Goal: Task Accomplishment & Management: Manage account settings

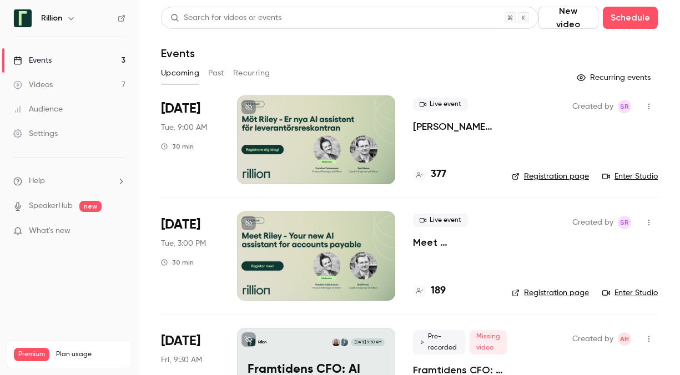
click at [538, 135] on div "Created by SR Registration page Enter Studio" at bounding box center [585, 139] width 146 height 89
click at [383, 138] on div at bounding box center [316, 139] width 158 height 89
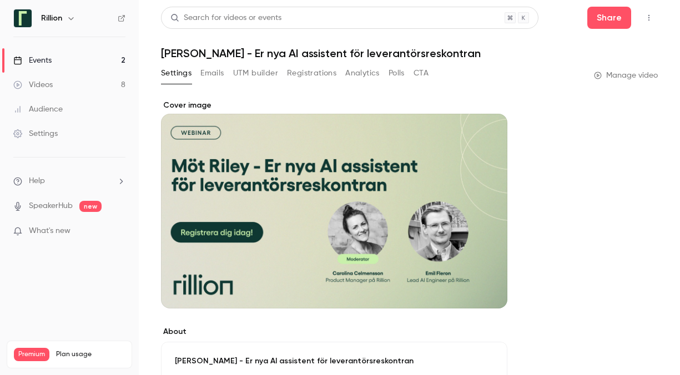
click at [211, 74] on button "Emails" at bounding box center [211, 73] width 23 height 18
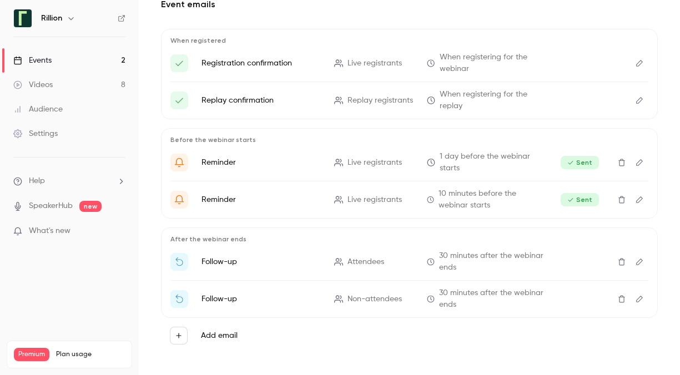
scroll to position [109, 0]
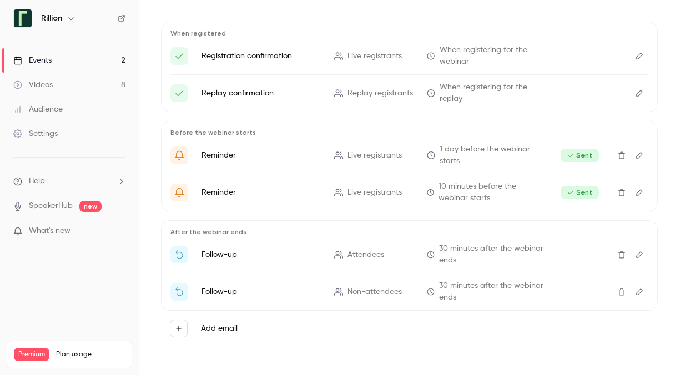
click at [636, 254] on icon "Edit" at bounding box center [639, 254] width 7 height 7
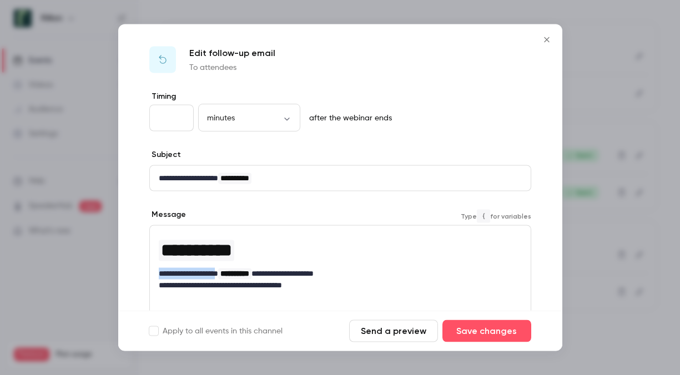
drag, startPoint x: 232, startPoint y: 274, endPoint x: 154, endPoint y: 276, distance: 77.7
click at [154, 276] on div "**********" at bounding box center [340, 262] width 381 height 72
drag, startPoint x: 231, startPoint y: 177, endPoint x: 145, endPoint y: 174, distance: 85.5
click at [145, 174] on div "**********" at bounding box center [340, 291] width 444 height 401
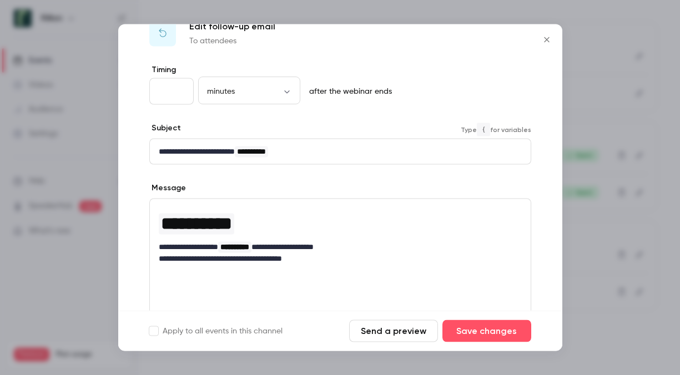
scroll to position [55, 0]
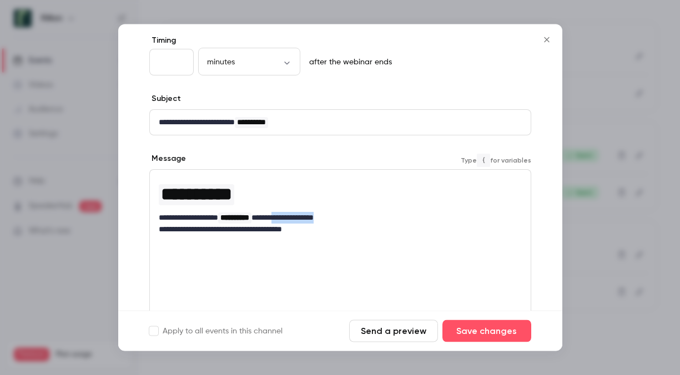
drag, startPoint x: 366, startPoint y: 216, endPoint x: 291, endPoint y: 217, distance: 74.9
click at [304, 219] on p "**********" at bounding box center [336, 218] width 355 height 12
drag, startPoint x: 234, startPoint y: 216, endPoint x: 144, endPoint y: 214, distance: 90.5
click at [144, 214] on div "**********" at bounding box center [340, 236] width 444 height 401
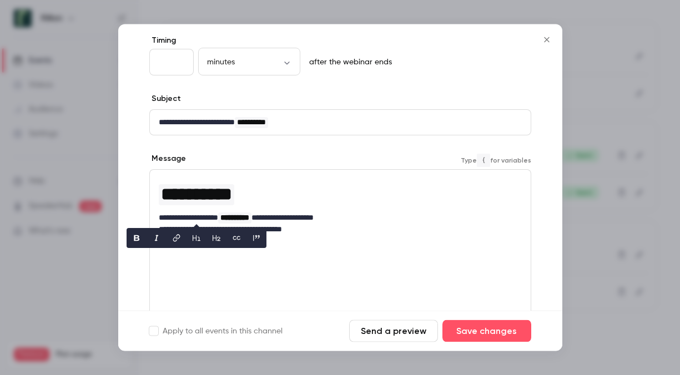
click at [219, 196] on span "**********" at bounding box center [196, 195] width 71 height 18
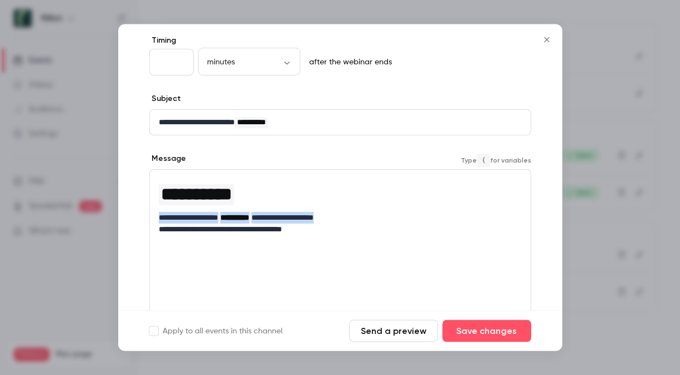
drag, startPoint x: 367, startPoint y: 216, endPoint x: 143, endPoint y: 215, distance: 224.1
click at [143, 215] on div "**********" at bounding box center [340, 236] width 444 height 401
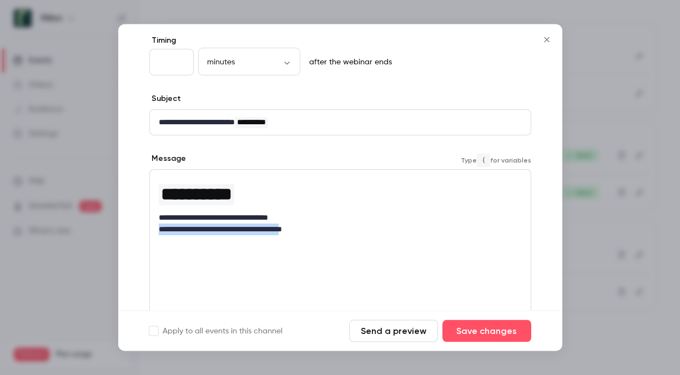
drag, startPoint x: 315, startPoint y: 229, endPoint x: 157, endPoint y: 230, distance: 157.6
click at [157, 230] on div "**********" at bounding box center [340, 206] width 381 height 72
click at [305, 239] on div "**********" at bounding box center [340, 206] width 381 height 72
click at [271, 227] on p "**********" at bounding box center [336, 230] width 355 height 12
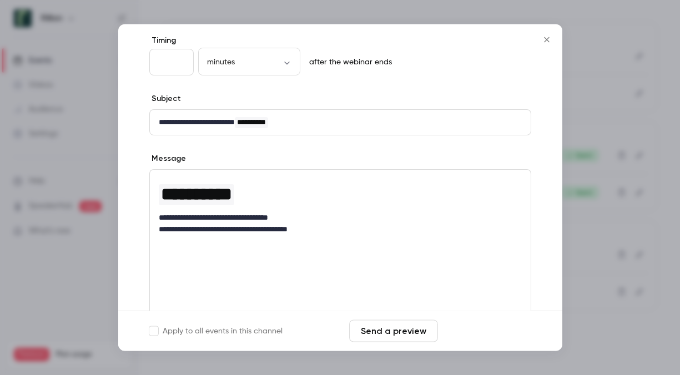
click at [468, 331] on button "Save changes" at bounding box center [486, 331] width 89 height 22
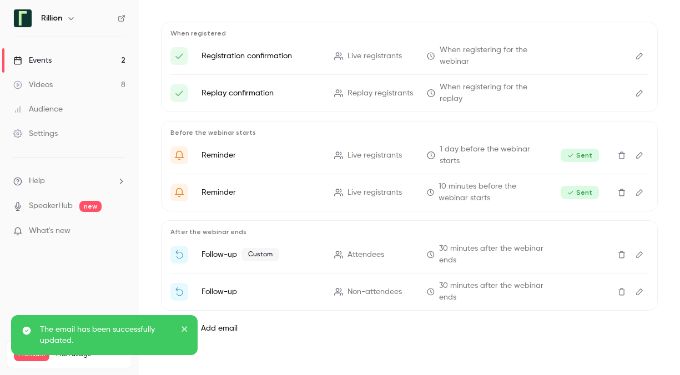
click at [635, 251] on icon "Edit" at bounding box center [639, 255] width 9 height 8
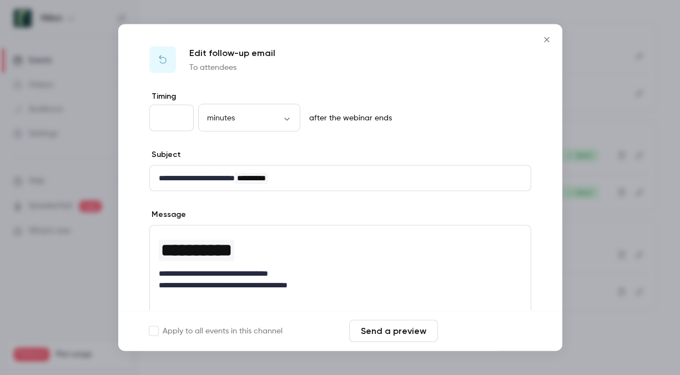
click at [492, 331] on button "Save changes" at bounding box center [486, 331] width 89 height 22
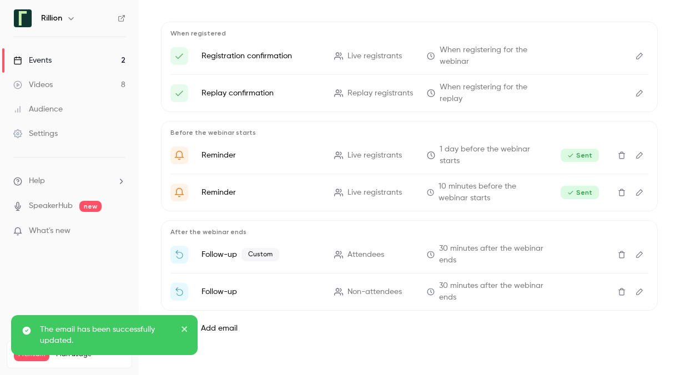
click at [635, 291] on icon "Edit" at bounding box center [639, 292] width 9 height 8
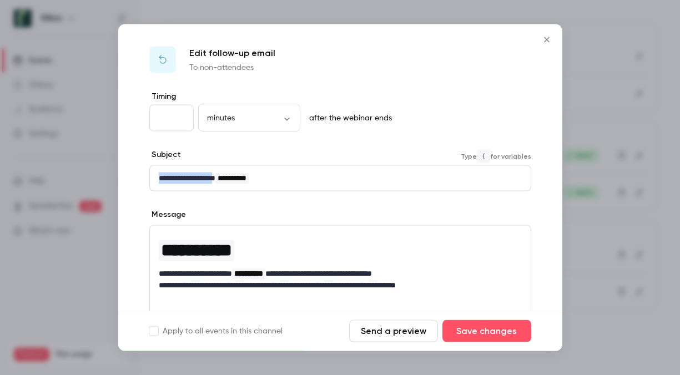
drag, startPoint x: 229, startPoint y: 177, endPoint x: 147, endPoint y: 174, distance: 82.2
click at [147, 174] on div "**********" at bounding box center [340, 291] width 444 height 401
click at [159, 270] on p "**********" at bounding box center [336, 274] width 355 height 12
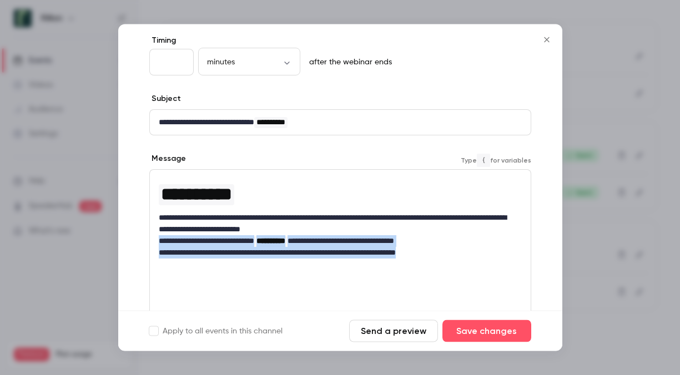
drag, startPoint x: 448, startPoint y: 254, endPoint x: 154, endPoint y: 246, distance: 294.2
click at [154, 246] on div "**********" at bounding box center [340, 217] width 381 height 95
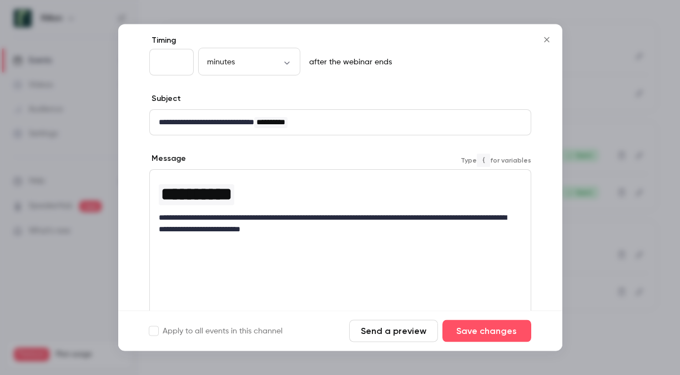
click at [158, 214] on div "**********" at bounding box center [340, 206] width 381 height 72
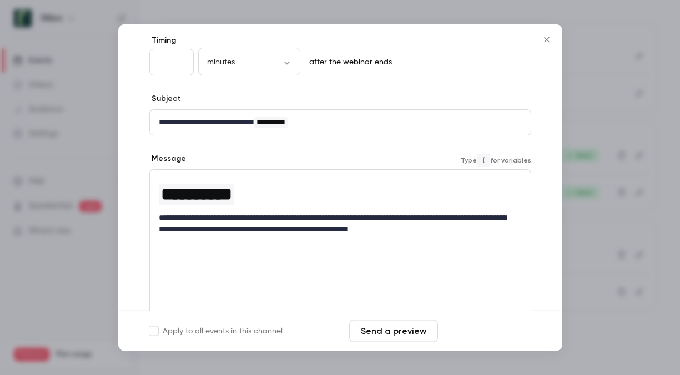
click at [479, 331] on button "Save changes" at bounding box center [486, 331] width 89 height 22
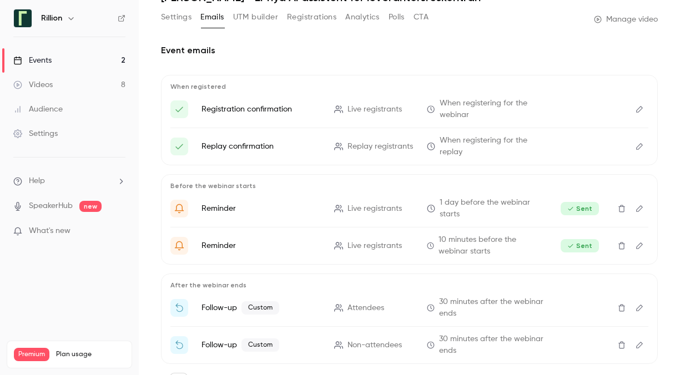
scroll to position [0, 0]
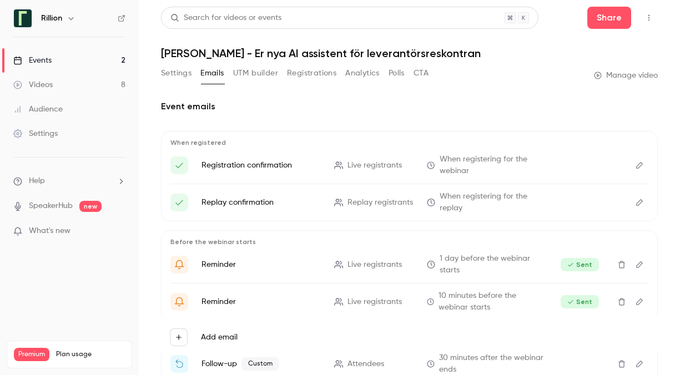
click at [43, 60] on div "Events" at bounding box center [32, 60] width 38 height 11
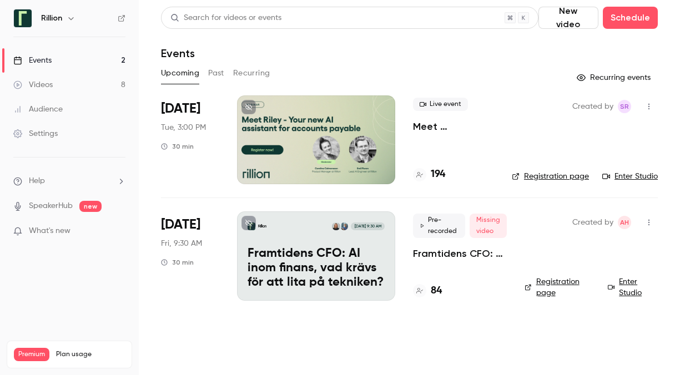
click at [216, 73] on button "Past" at bounding box center [216, 73] width 16 height 18
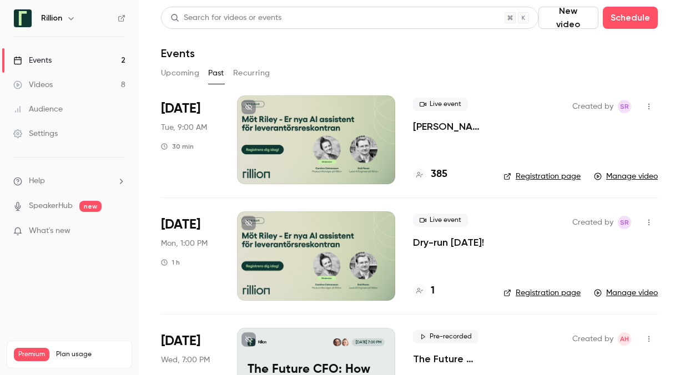
click at [172, 74] on button "Upcoming" at bounding box center [180, 73] width 38 height 18
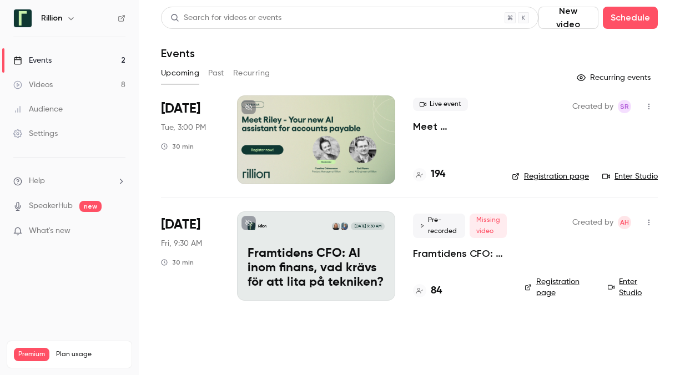
click at [648, 105] on icon "button" at bounding box center [648, 107] width 9 height 8
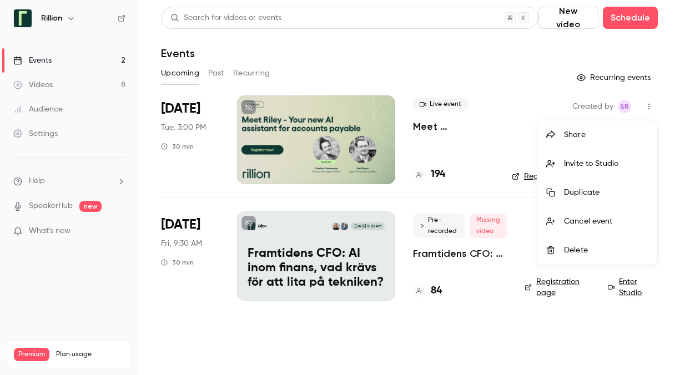
click at [408, 149] on div at bounding box center [340, 187] width 680 height 375
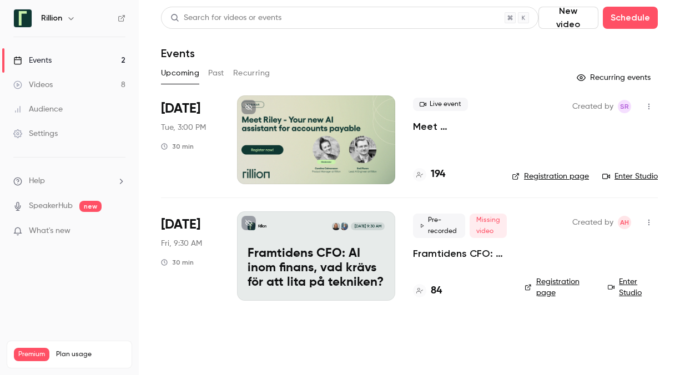
click at [307, 129] on div at bounding box center [316, 139] width 158 height 89
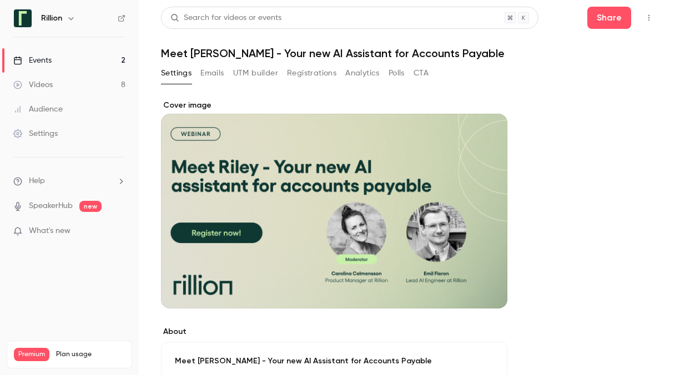
click at [648, 18] on icon "button" at bounding box center [648, 18] width 1 height 6
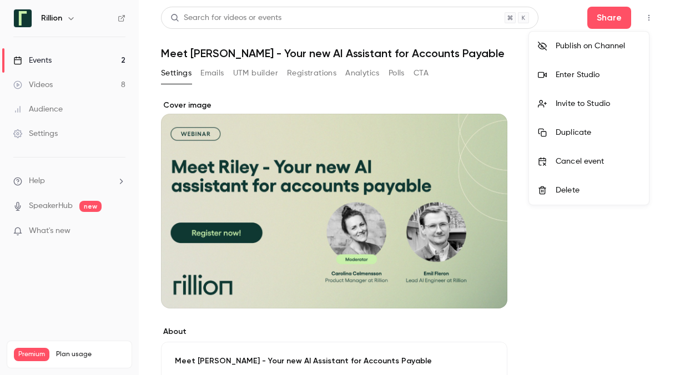
click at [575, 73] on div "Enter Studio" at bounding box center [597, 74] width 84 height 11
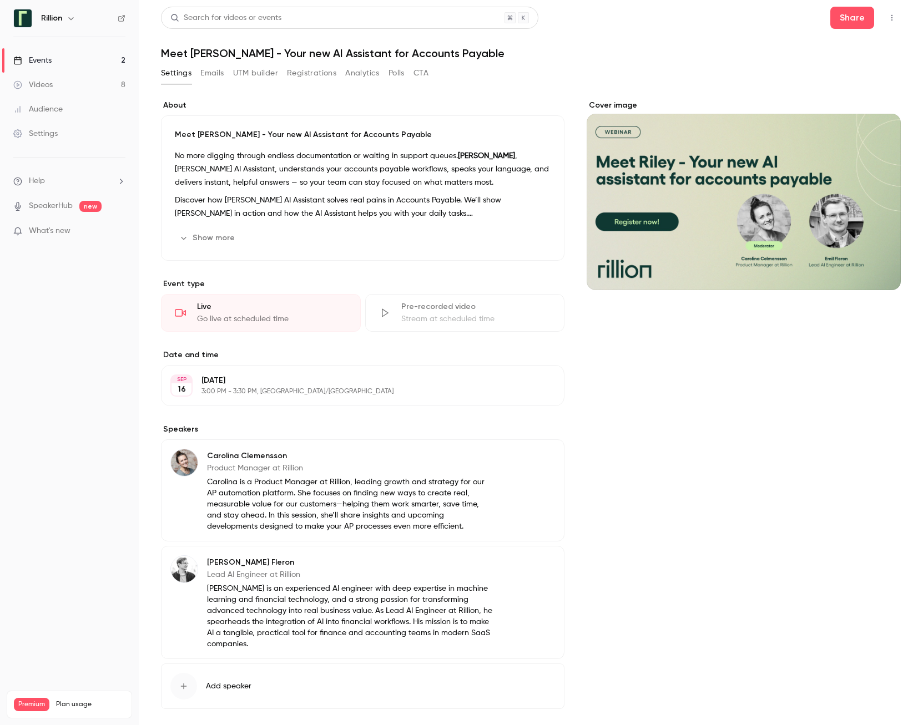
click at [53, 59] on link "Events 2" at bounding box center [69, 60] width 139 height 24
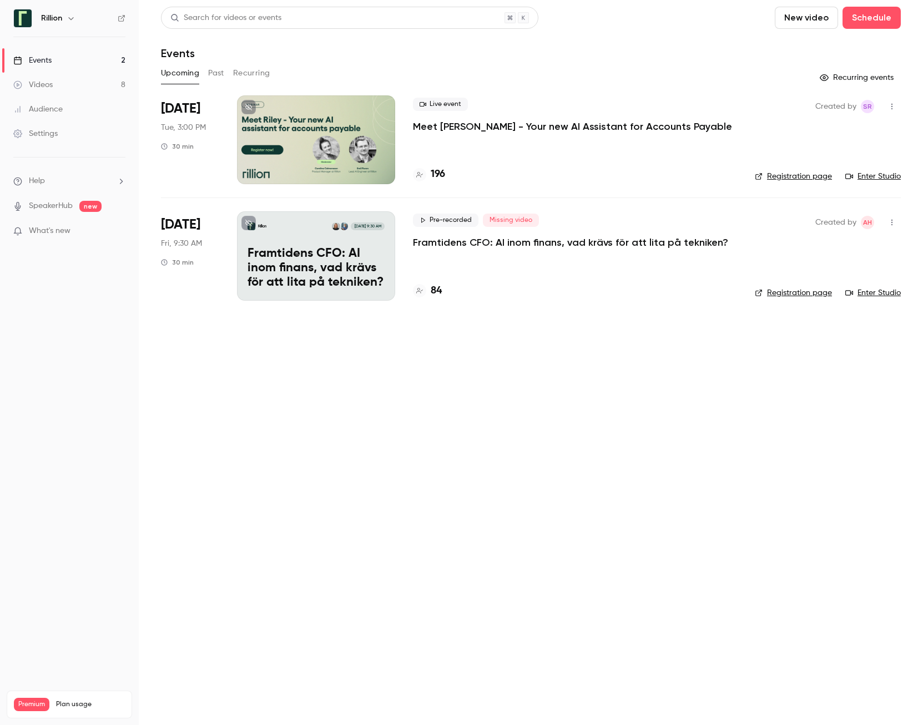
click at [217, 72] on button "Past" at bounding box center [216, 73] width 16 height 18
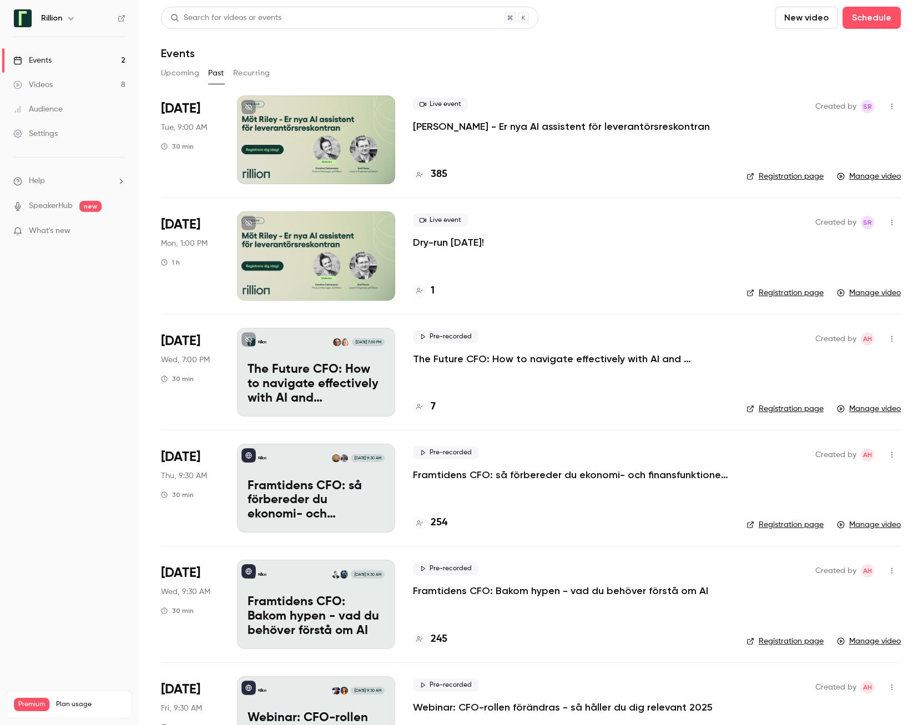
click at [367, 129] on div at bounding box center [316, 139] width 158 height 89
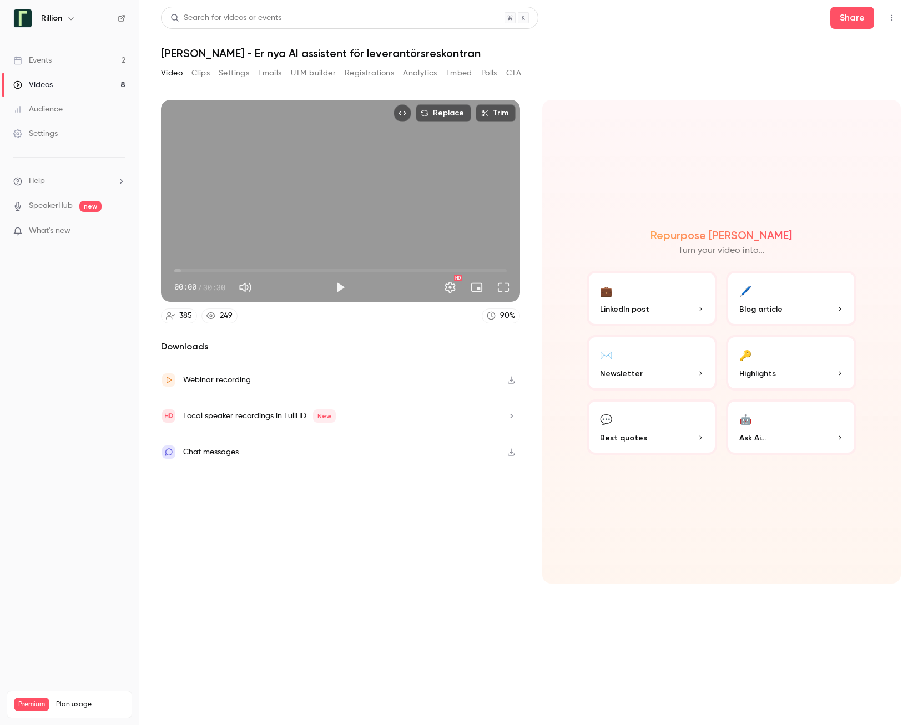
click at [489, 72] on button "Polls" at bounding box center [489, 73] width 16 height 18
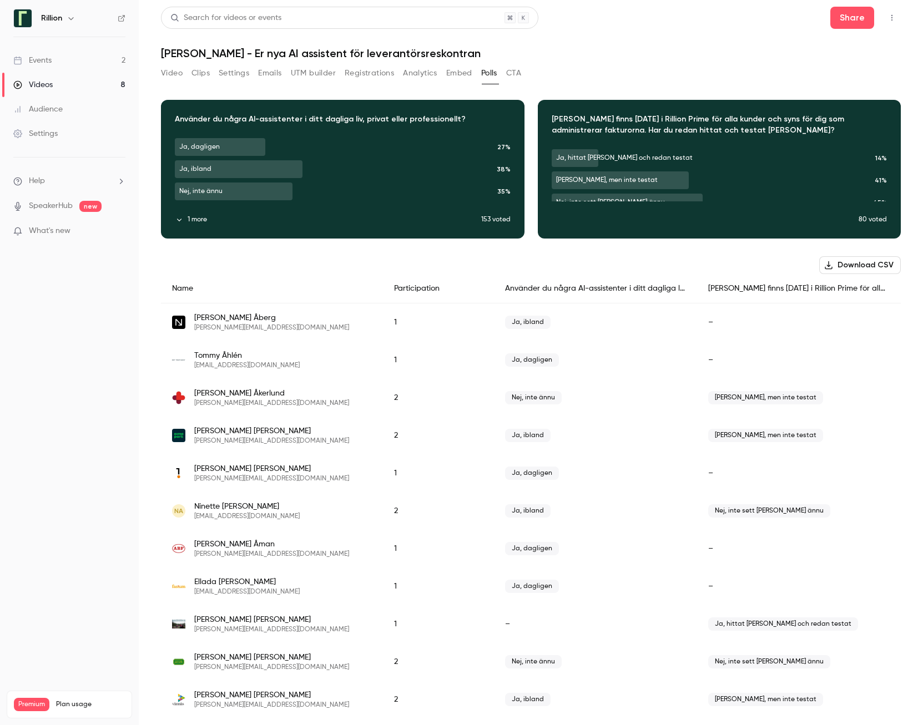
click at [199, 73] on button "Clips" at bounding box center [200, 73] width 18 height 18
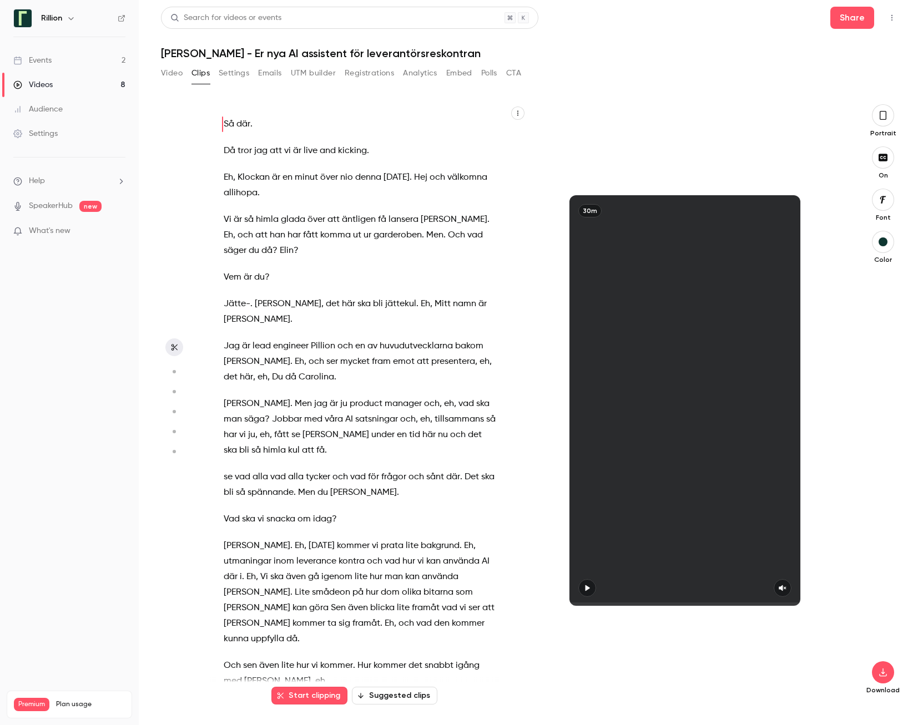
click at [492, 74] on button "Polls" at bounding box center [489, 73] width 16 height 18
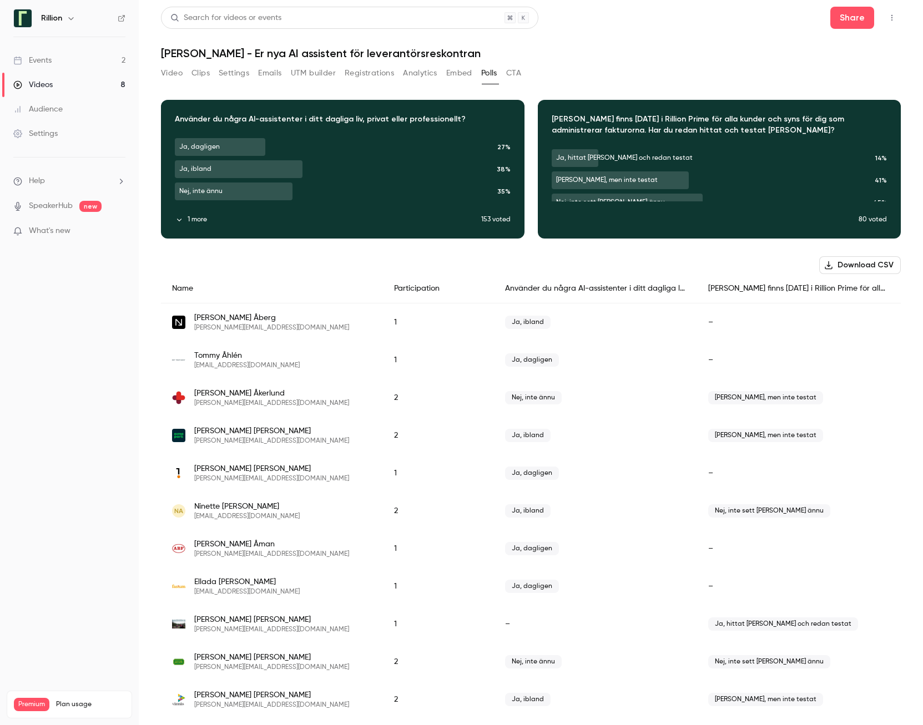
click at [517, 73] on button "CTA" at bounding box center [513, 73] width 15 height 18
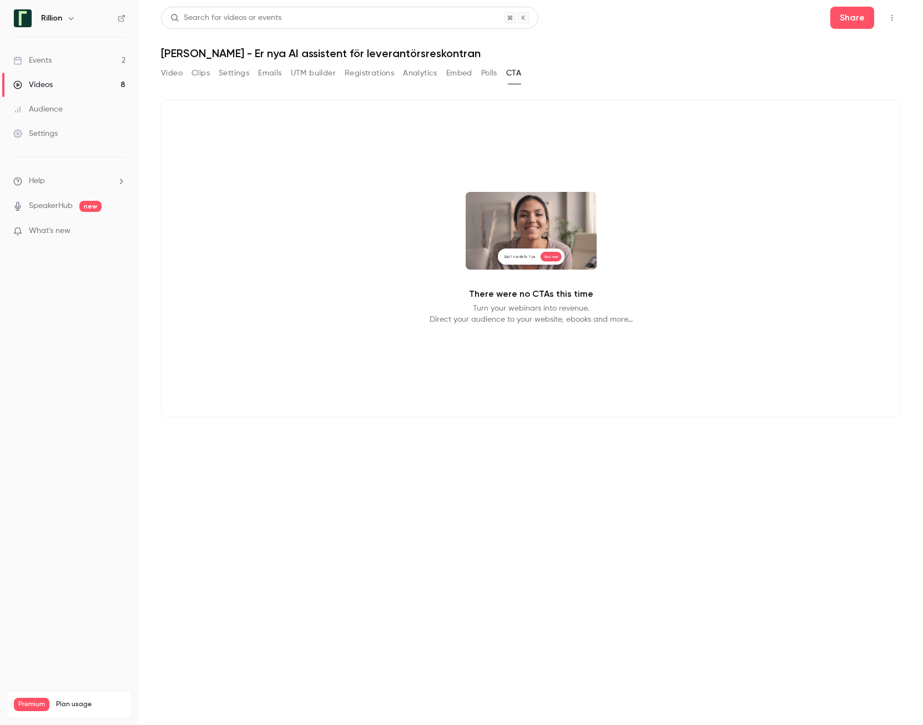
click at [487, 75] on button "Polls" at bounding box center [489, 73] width 16 height 18
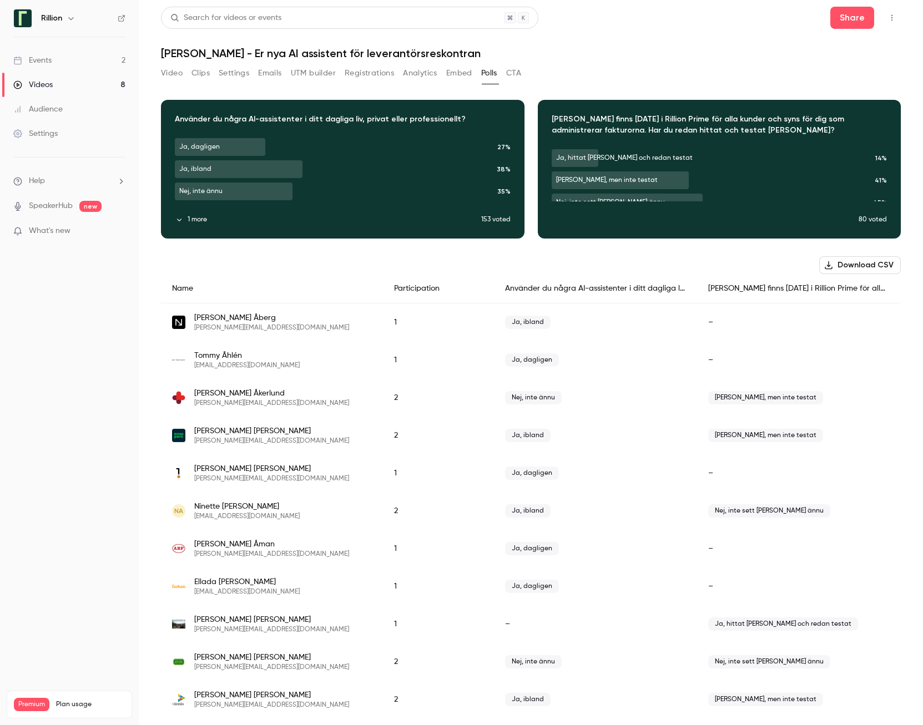
click at [460, 73] on button "Embed" at bounding box center [459, 73] width 26 height 18
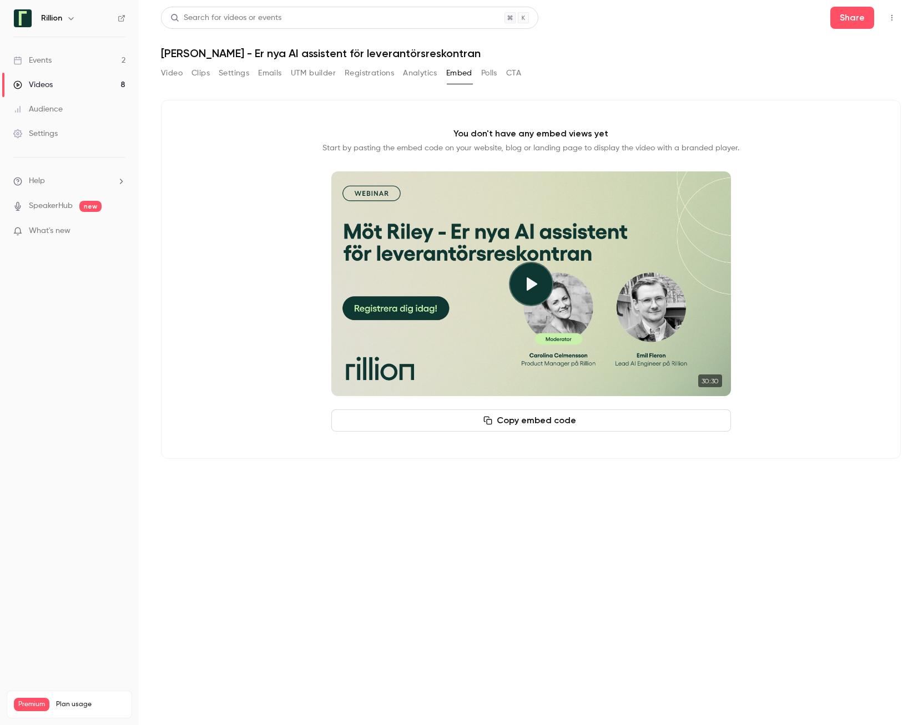
click at [419, 73] on button "Analytics" at bounding box center [420, 73] width 34 height 18
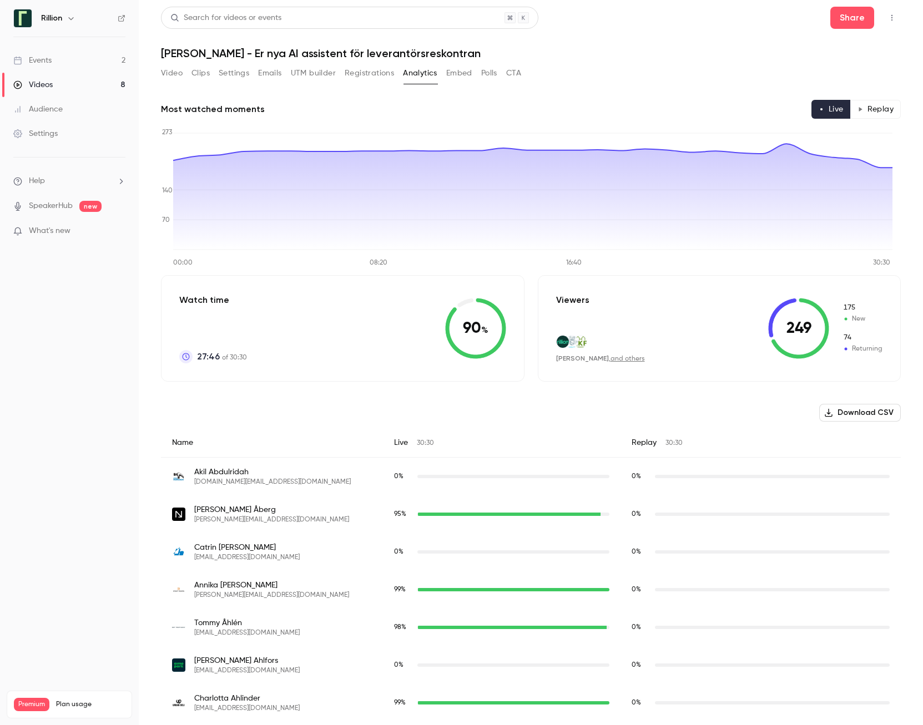
click at [366, 72] on button "Registrations" at bounding box center [369, 73] width 49 height 18
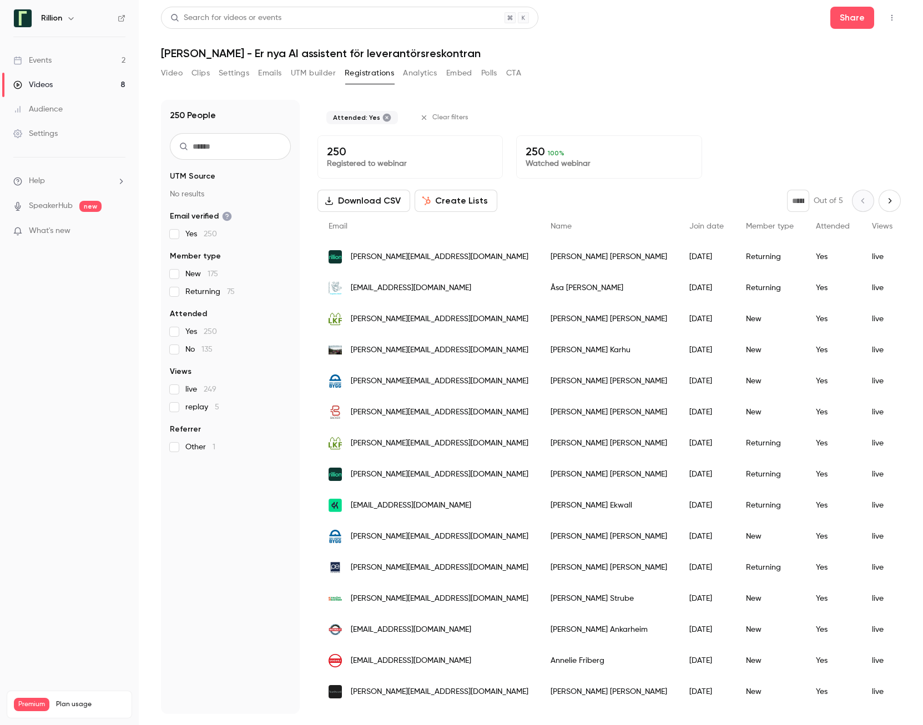
click at [679, 201] on icon "Next page" at bounding box center [889, 200] width 12 height 9
type input "*"
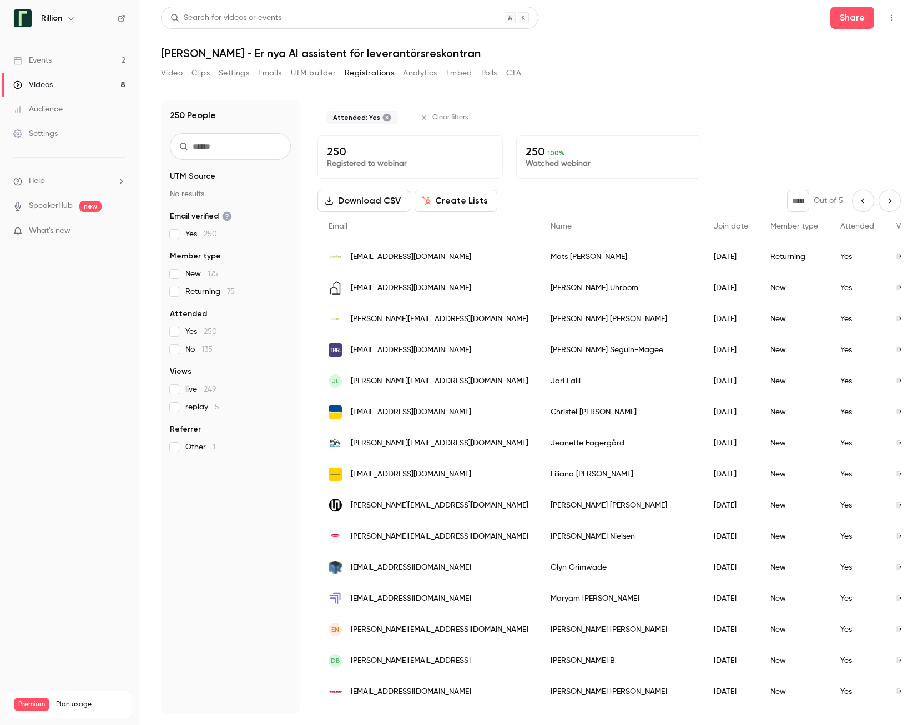
click at [34, 59] on div "Events" at bounding box center [32, 60] width 38 height 11
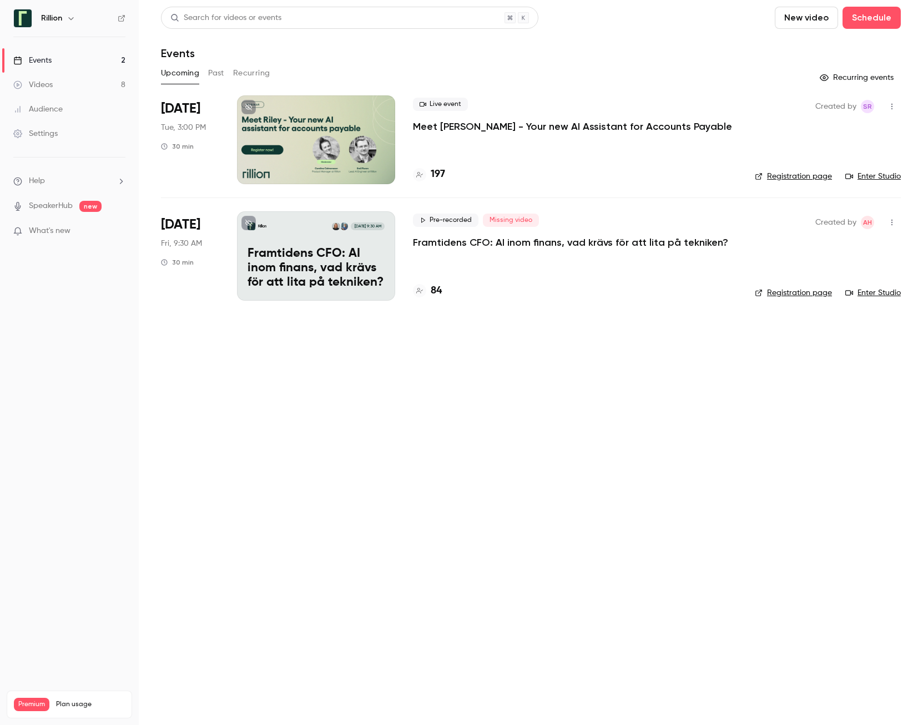
click at [220, 74] on button "Past" at bounding box center [216, 73] width 16 height 18
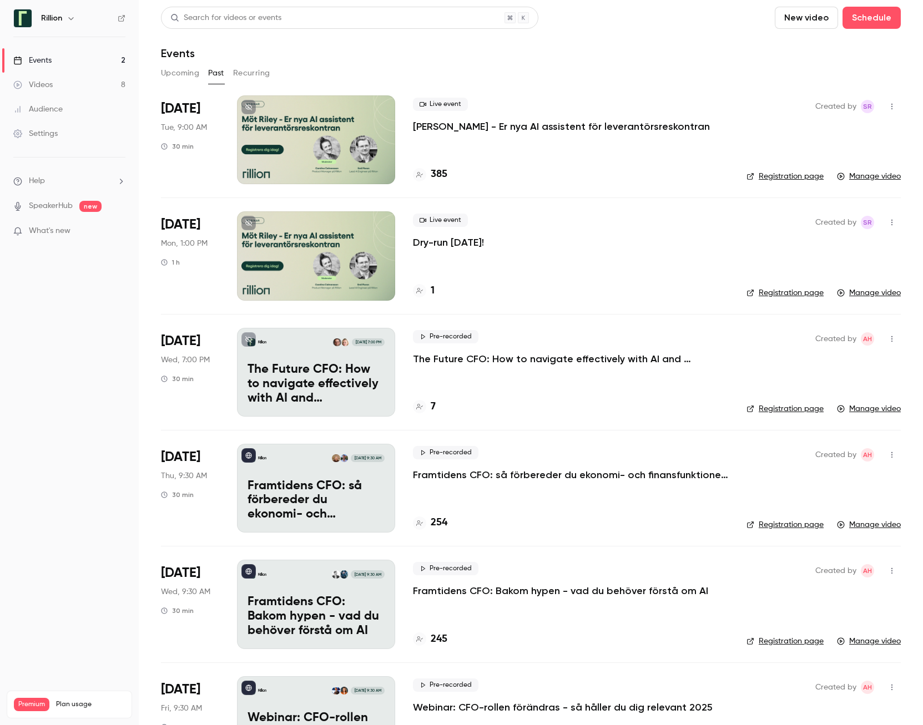
click at [679, 104] on icon "button" at bounding box center [891, 107] width 9 height 8
click at [354, 130] on div at bounding box center [461, 362] width 923 height 725
click at [377, 133] on div at bounding box center [316, 139] width 158 height 89
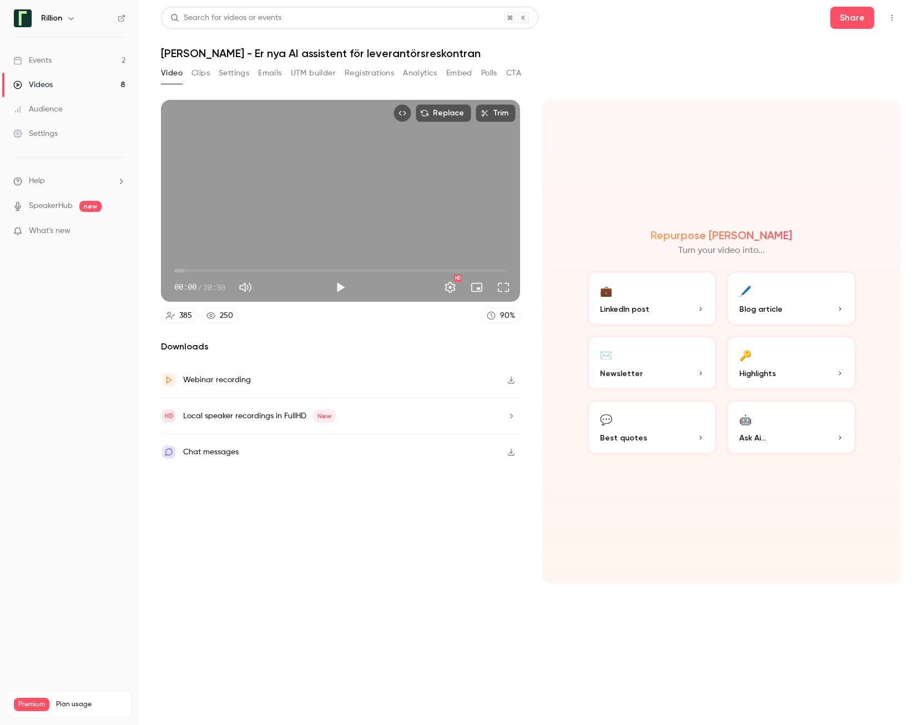
click at [490, 74] on button "Polls" at bounding box center [489, 73] width 16 height 18
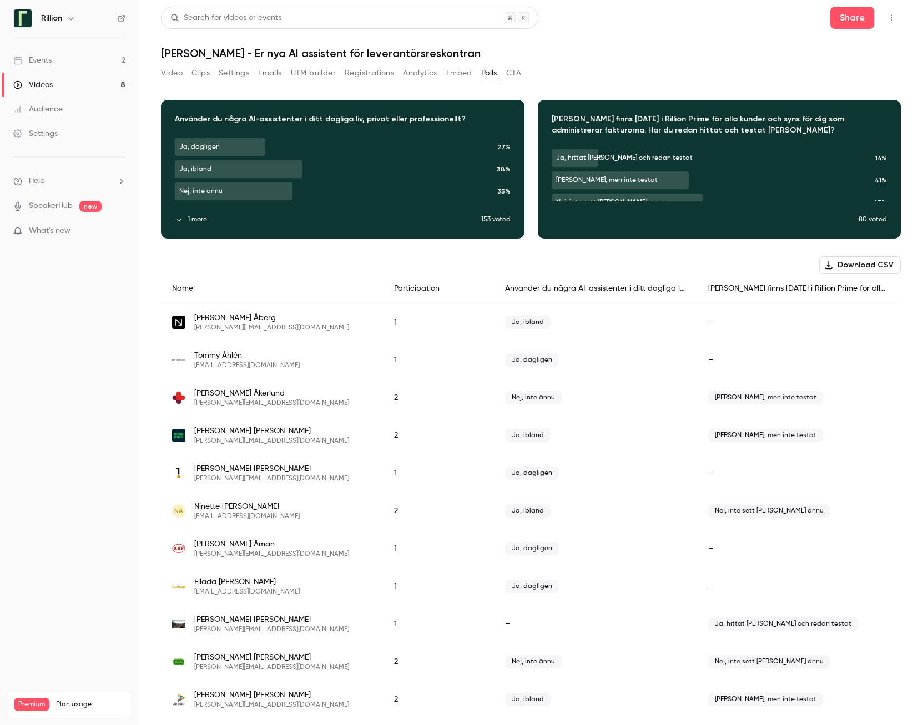
click at [458, 77] on button "Embed" at bounding box center [459, 73] width 26 height 18
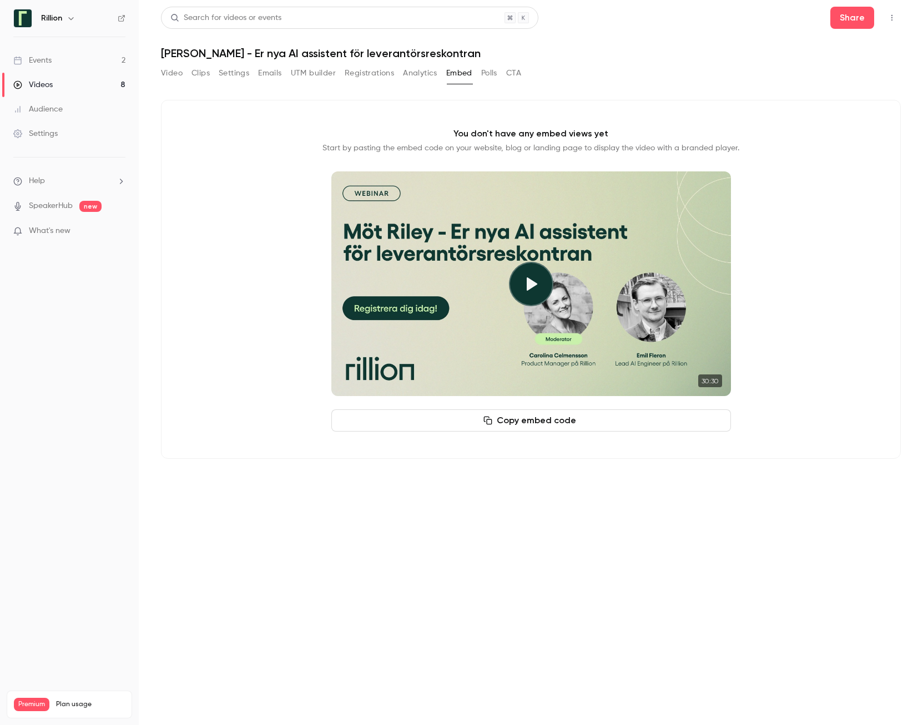
click at [418, 75] on button "Analytics" at bounding box center [420, 73] width 34 height 18
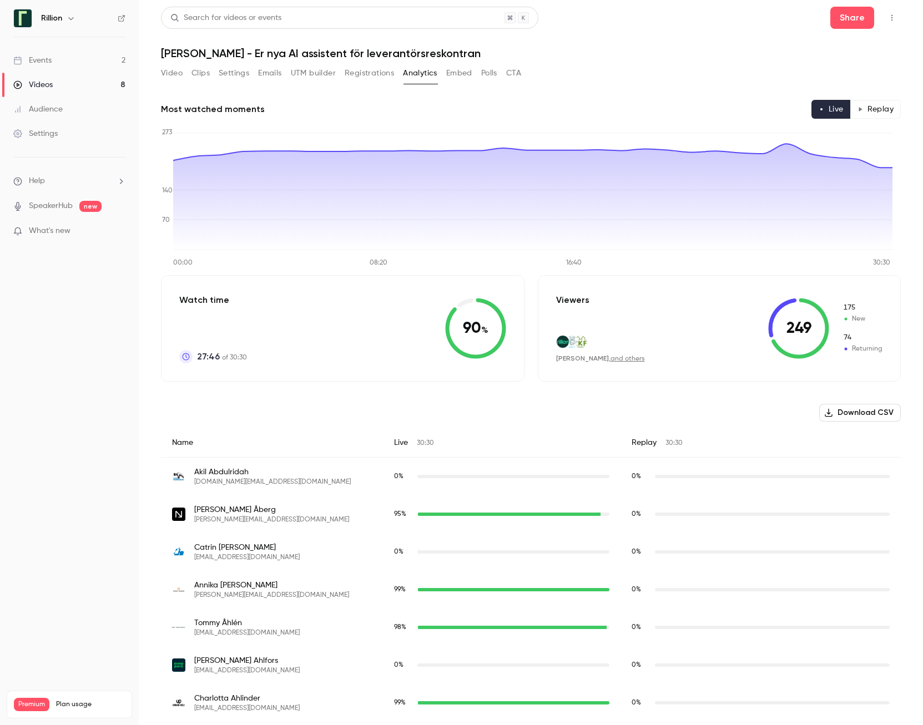
click at [199, 72] on button "Clips" at bounding box center [200, 73] width 18 height 18
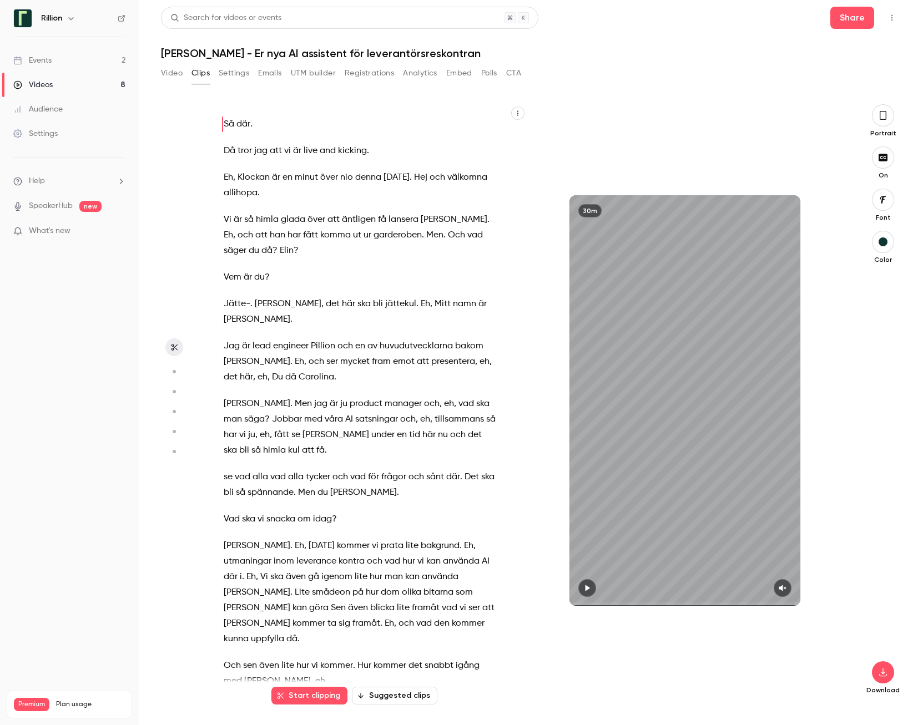
click at [227, 73] on button "Settings" at bounding box center [234, 73] width 31 height 18
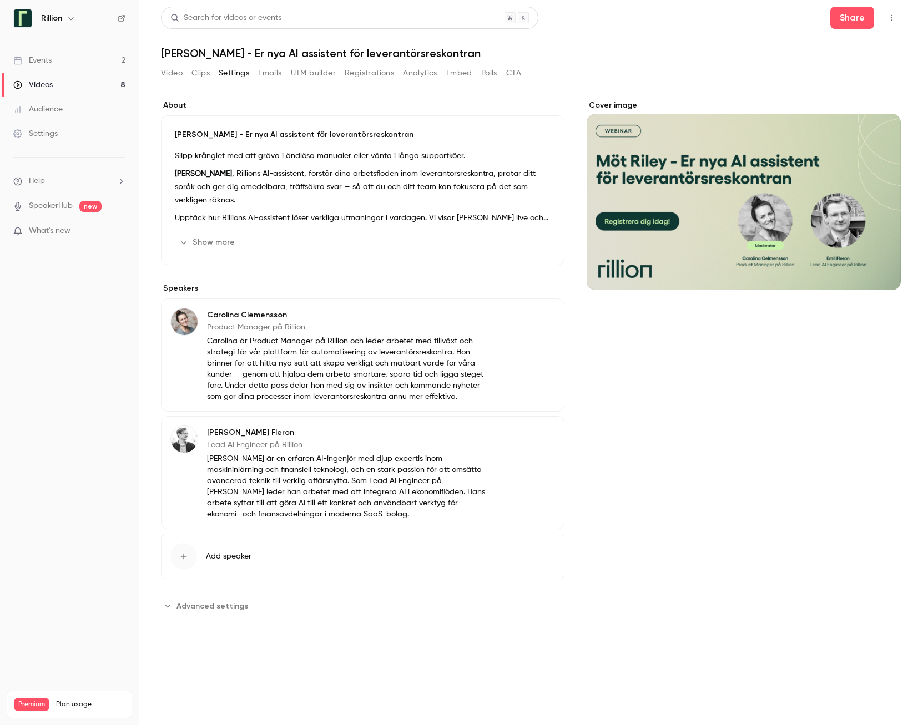
click at [679, 19] on icon "Top Bar Actions" at bounding box center [891, 18] width 9 height 8
click at [372, 70] on div at bounding box center [461, 362] width 923 height 725
click at [373, 71] on button "Registrations" at bounding box center [369, 73] width 49 height 18
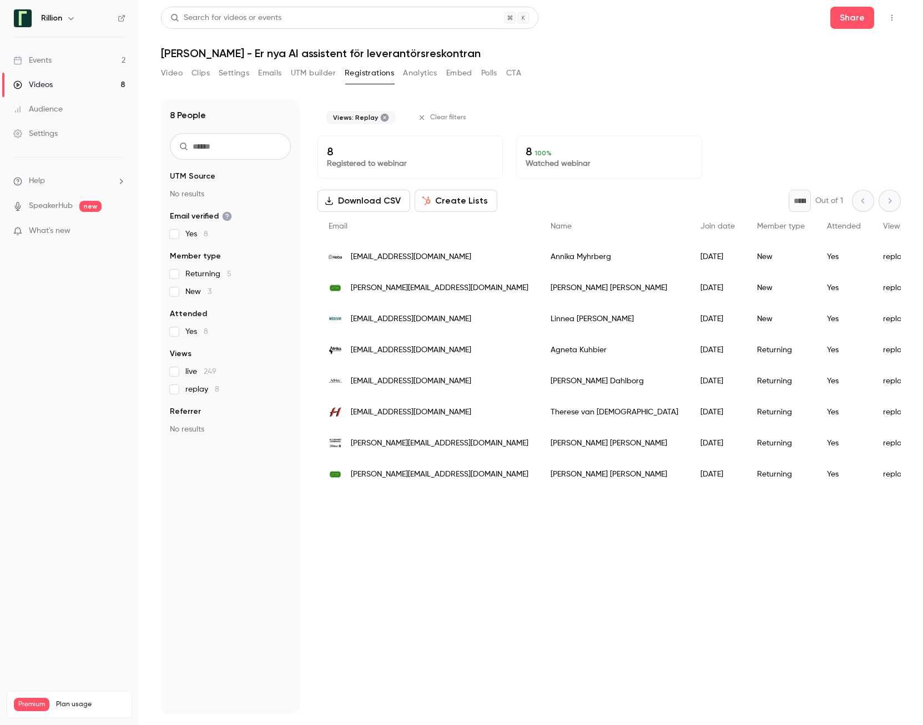
click at [177, 374] on span "Referrer" at bounding box center [185, 411] width 31 height 11
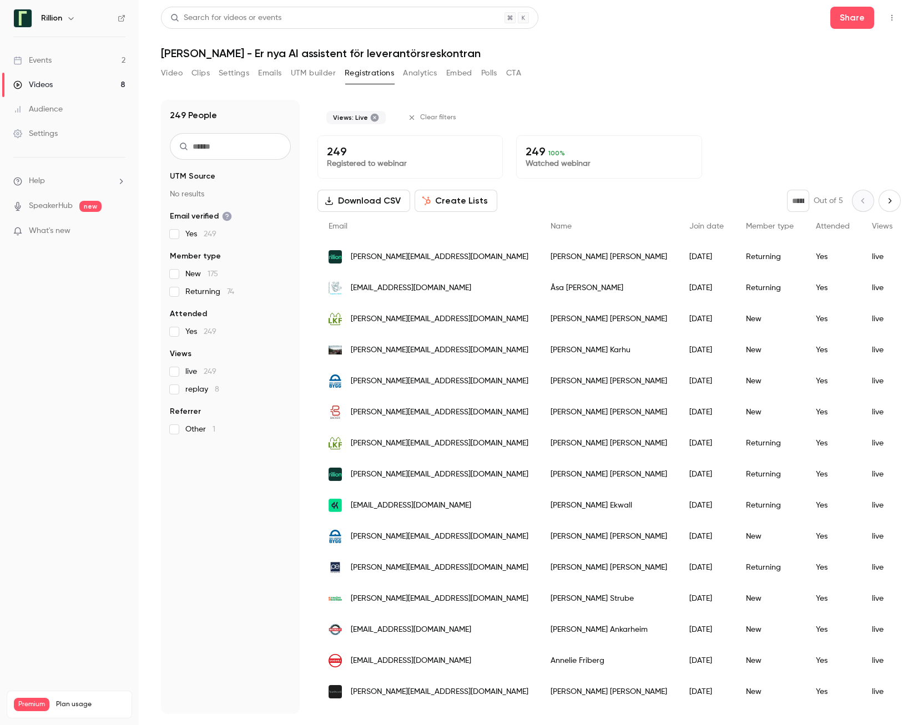
click at [679, 201] on icon "Next page" at bounding box center [889, 200] width 3 height 5
type input "*"
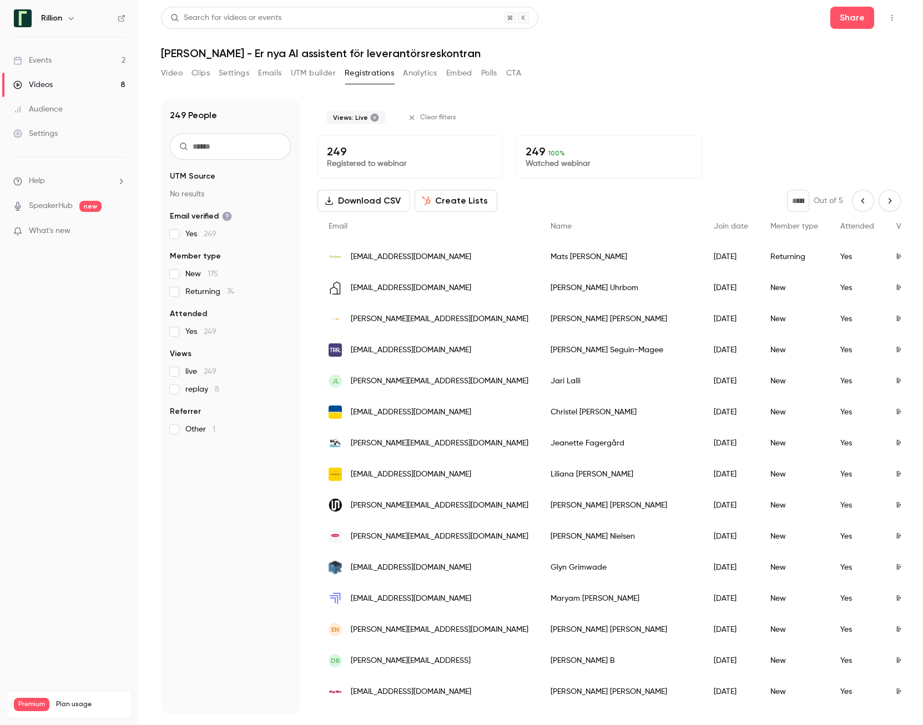
click at [487, 73] on button "Polls" at bounding box center [489, 73] width 16 height 18
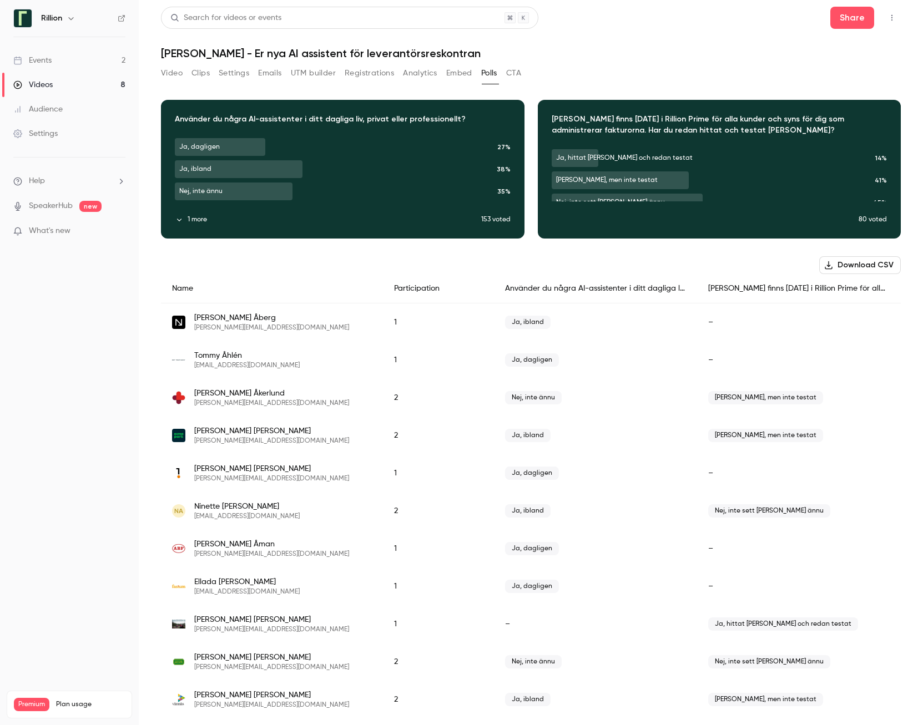
click at [679, 265] on button "Download CSV" at bounding box center [860, 265] width 82 height 18
click at [419, 73] on button "Analytics" at bounding box center [420, 73] width 34 height 18
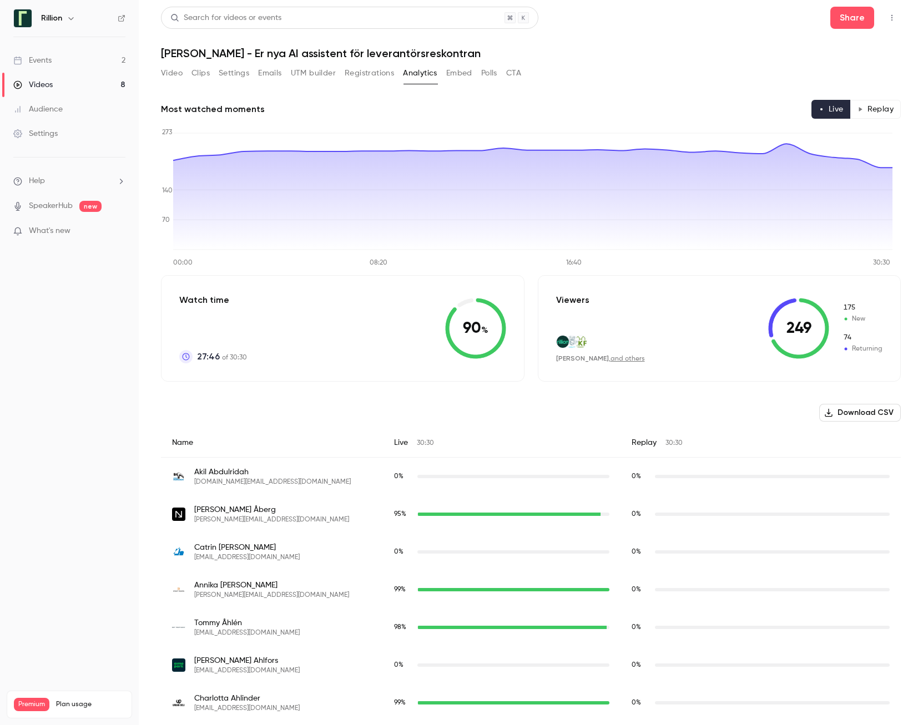
click at [679, 374] on button "Download CSV" at bounding box center [860, 413] width 82 height 18
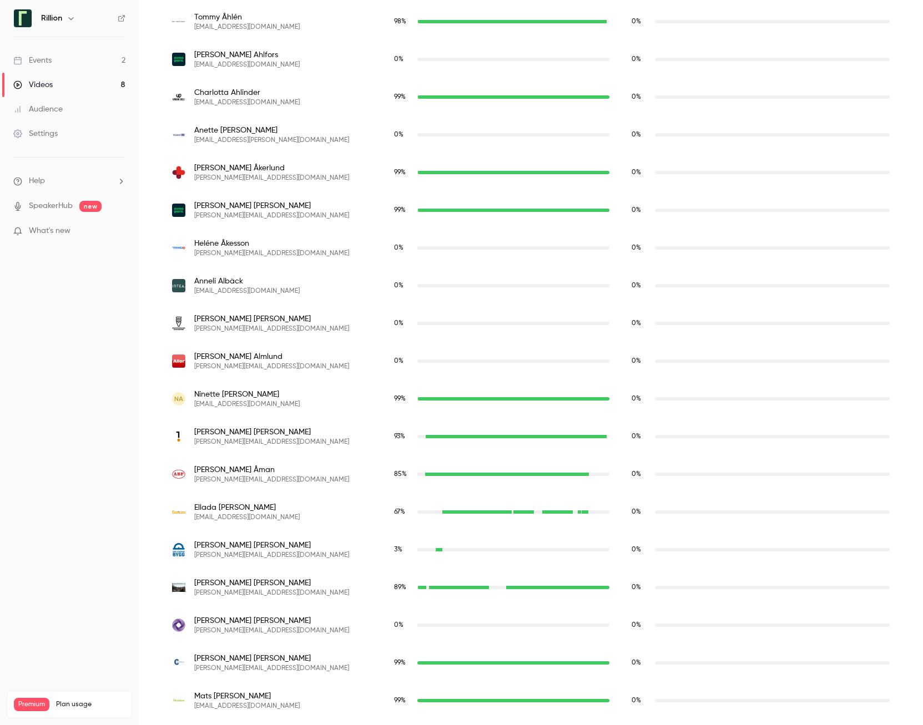
scroll to position [610, 0]
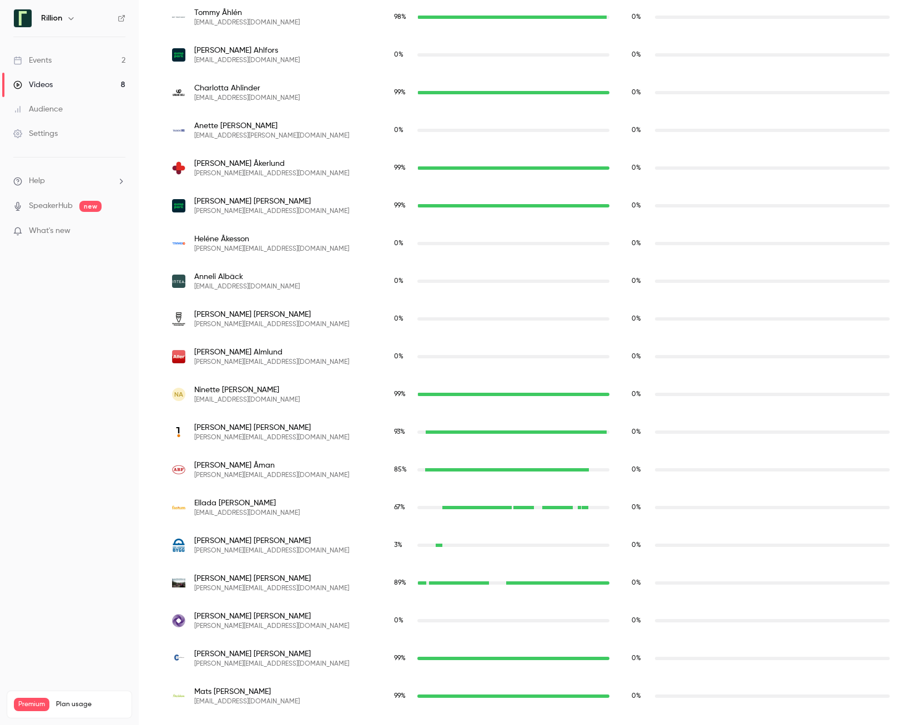
click at [222, 374] on span "[PERSON_NAME]" at bounding box center [246, 389] width 105 height 11
click at [229, 355] on span "[PERSON_NAME]" at bounding box center [271, 352] width 155 height 11
click at [236, 374] on span "[PERSON_NAME]" at bounding box center [246, 389] width 105 height 11
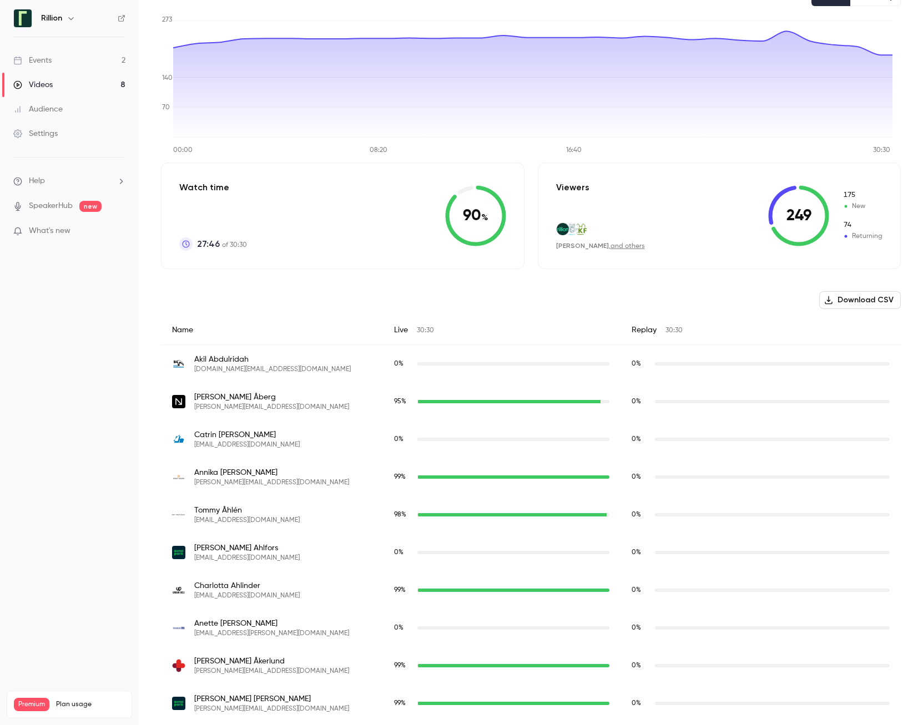
scroll to position [111, 0]
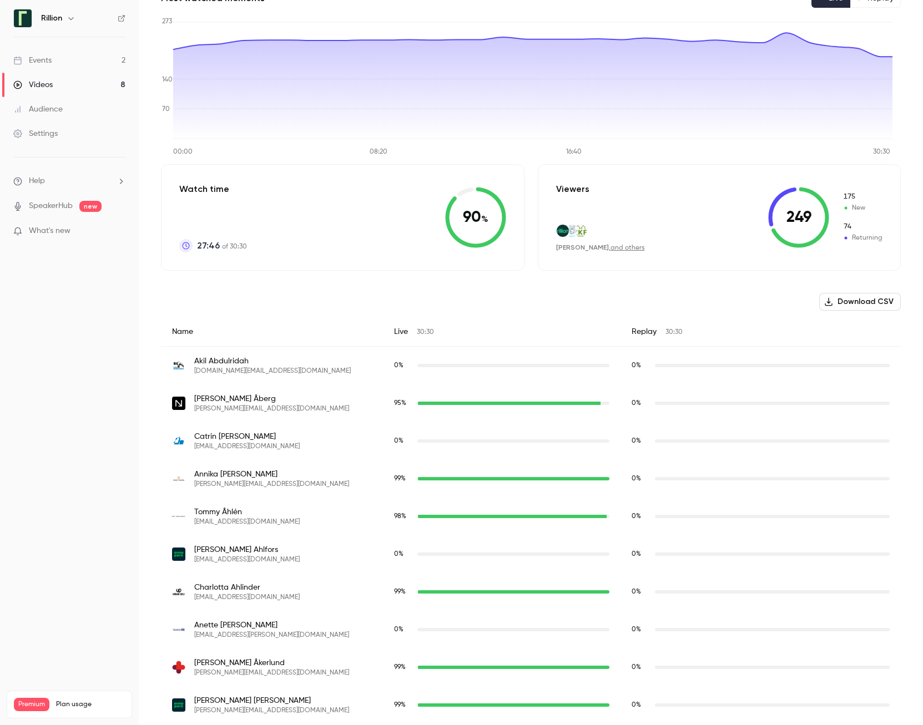
click at [224, 374] on span "[PERSON_NAME][EMAIL_ADDRESS][DOMAIN_NAME]" at bounding box center [271, 408] width 155 height 9
click at [221, 374] on span "[PERSON_NAME]" at bounding box center [271, 398] width 155 height 11
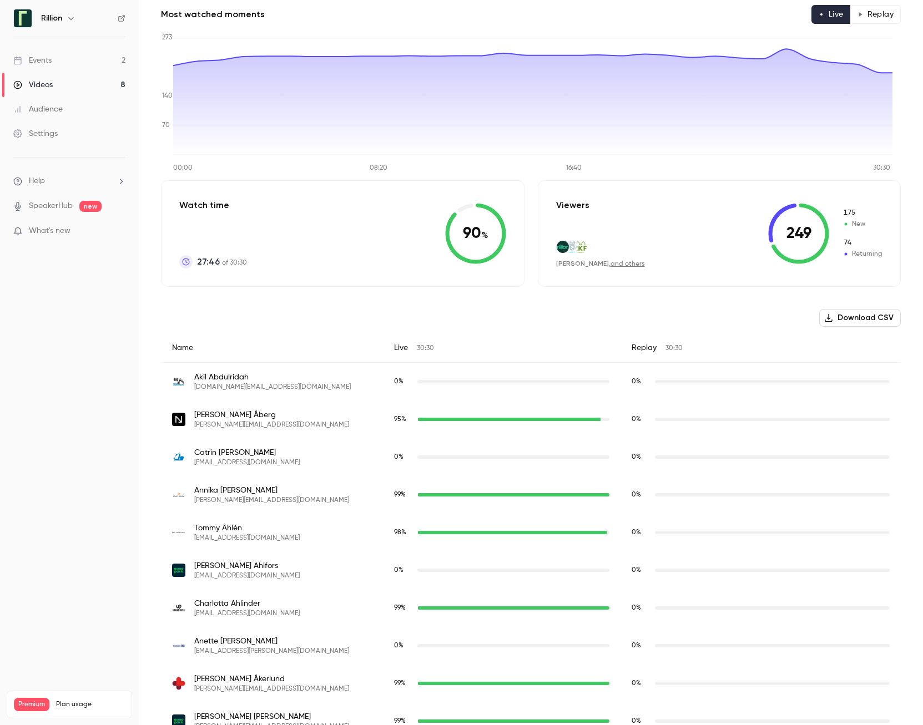
scroll to position [0, 0]
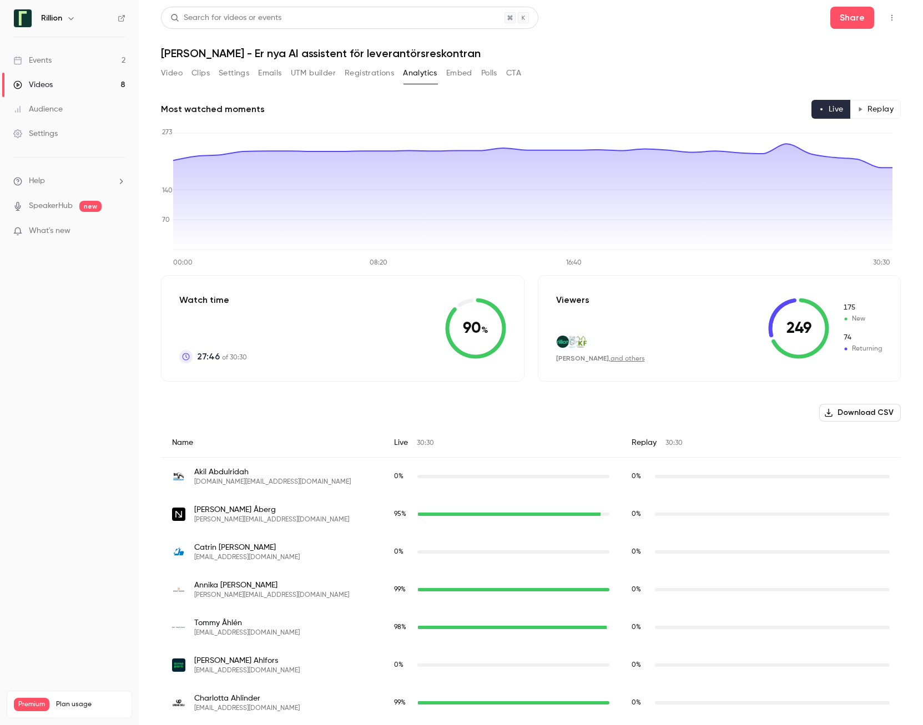
click at [679, 16] on icon "Top Bar Actions" at bounding box center [891, 18] width 1 height 6
click at [656, 84] on div at bounding box center [461, 362] width 923 height 725
click at [618, 359] on link "and others" at bounding box center [627, 359] width 34 height 7
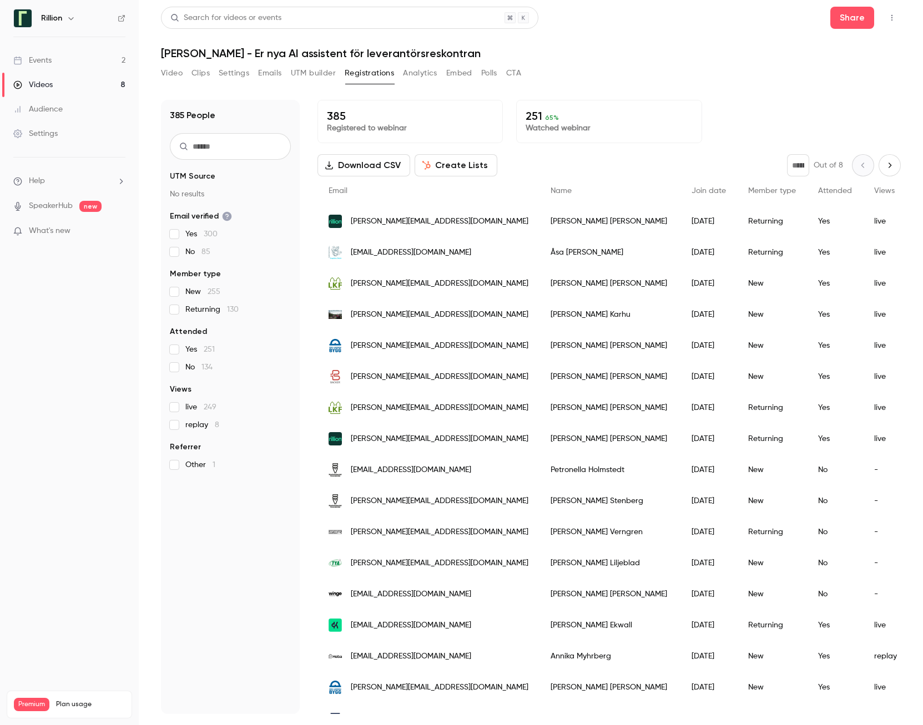
click at [376, 165] on button "Download CSV" at bounding box center [363, 165] width 93 height 22
click at [59, 204] on link "SpeakerHub" at bounding box center [51, 206] width 44 height 12
click at [60, 231] on span "What's new" at bounding box center [50, 231] width 42 height 12
click at [679, 72] on div at bounding box center [461, 362] width 923 height 725
click at [679, 16] on icon "Top Bar Actions" at bounding box center [891, 18] width 1 height 6
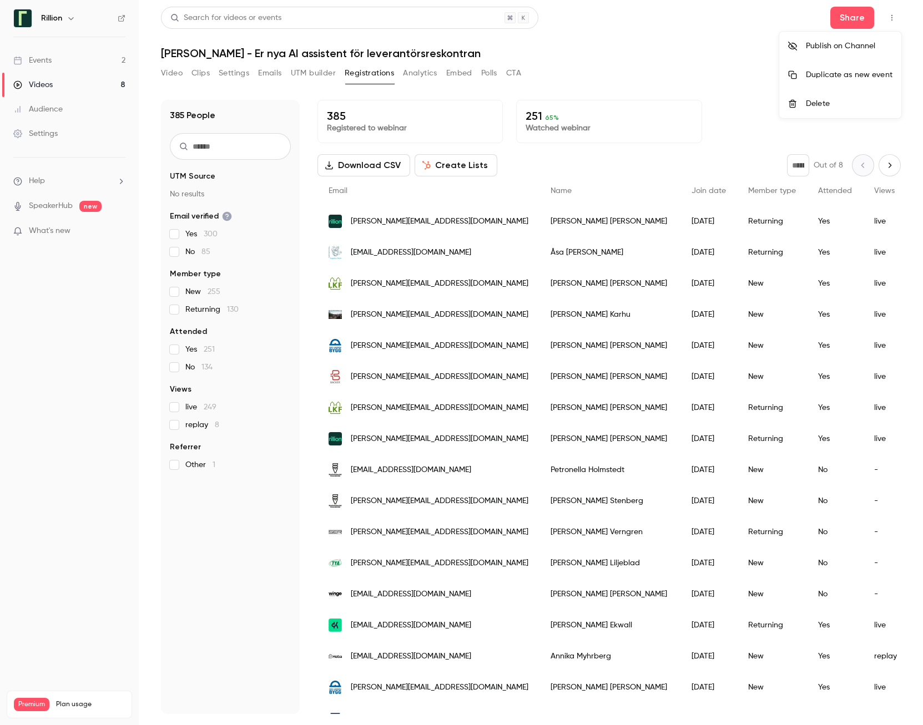
click at [41, 134] on div at bounding box center [461, 362] width 923 height 725
click at [41, 134] on div "Settings" at bounding box center [35, 133] width 44 height 11
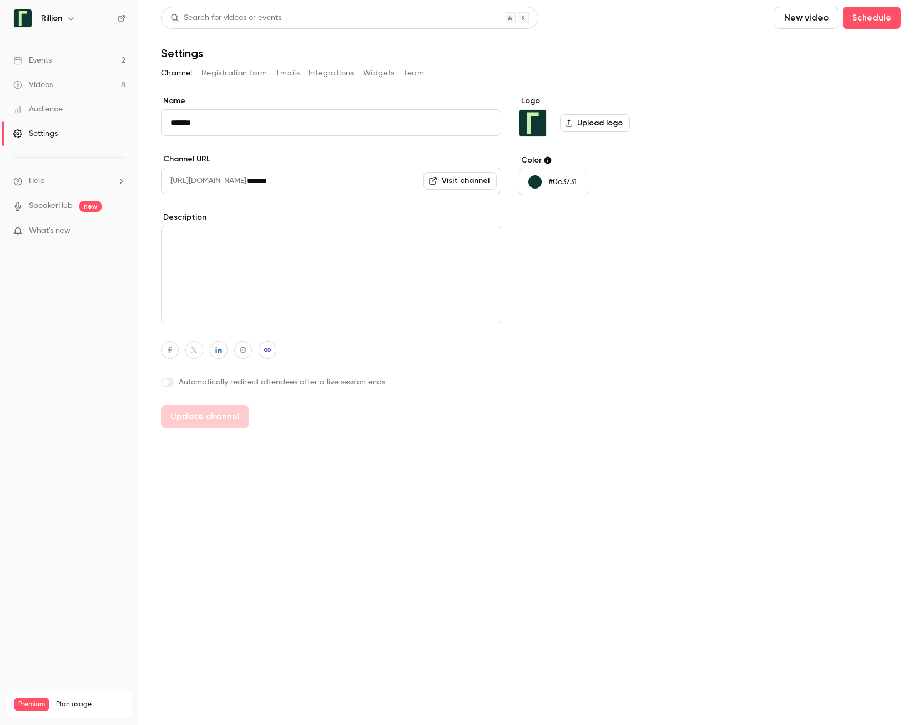
click at [46, 61] on div "Events" at bounding box center [32, 60] width 38 height 11
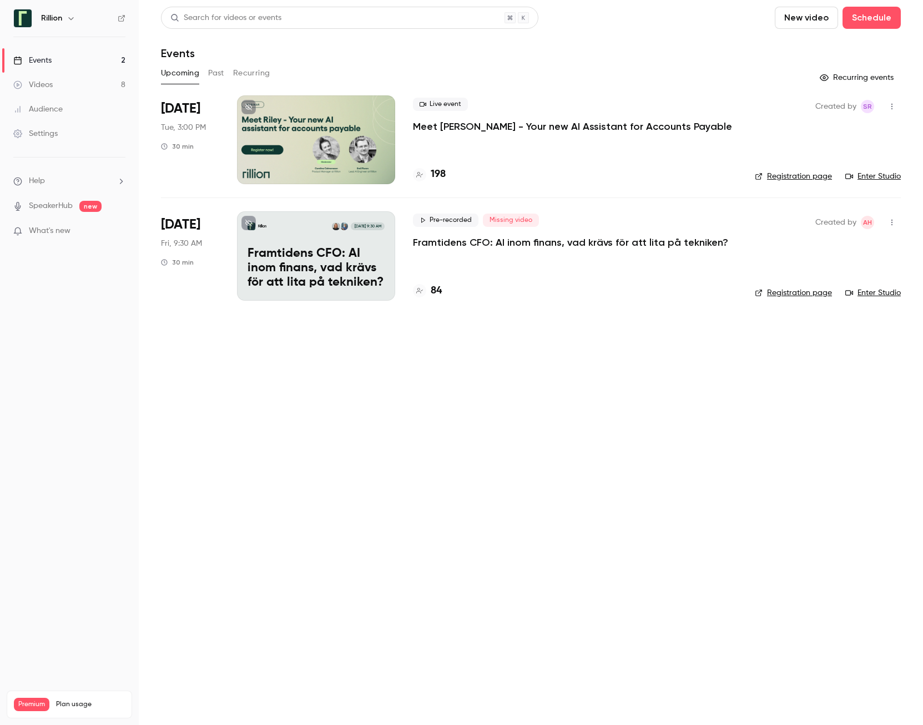
click at [215, 73] on button "Past" at bounding box center [216, 73] width 16 height 18
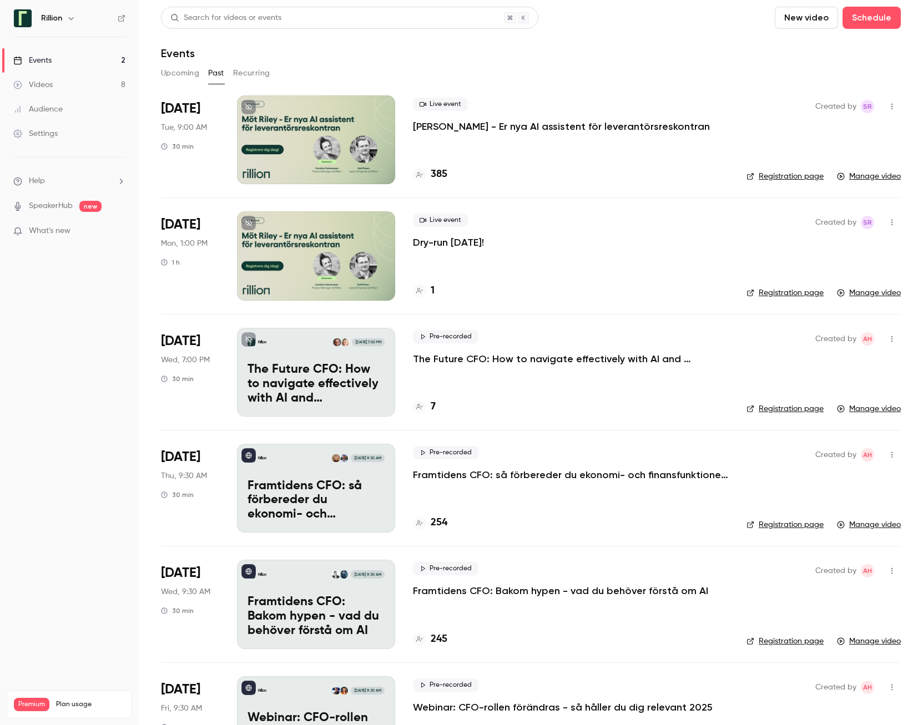
click at [456, 124] on p "[PERSON_NAME] - Er nya AI assistent för leverantörsreskontran" at bounding box center [561, 126] width 297 height 13
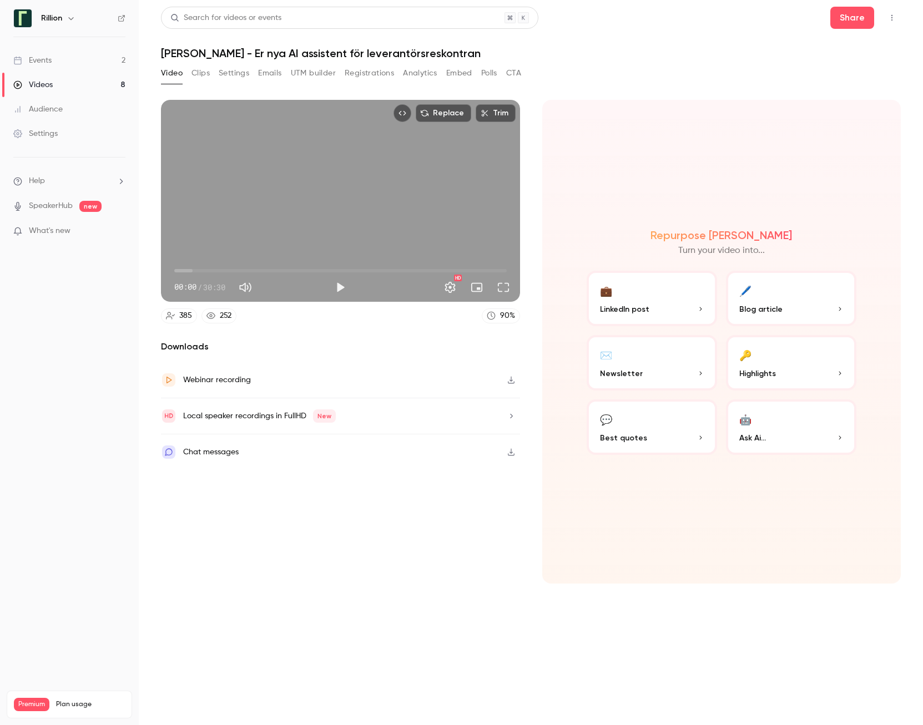
click at [212, 374] on div "Chat messages" at bounding box center [210, 452] width 55 height 13
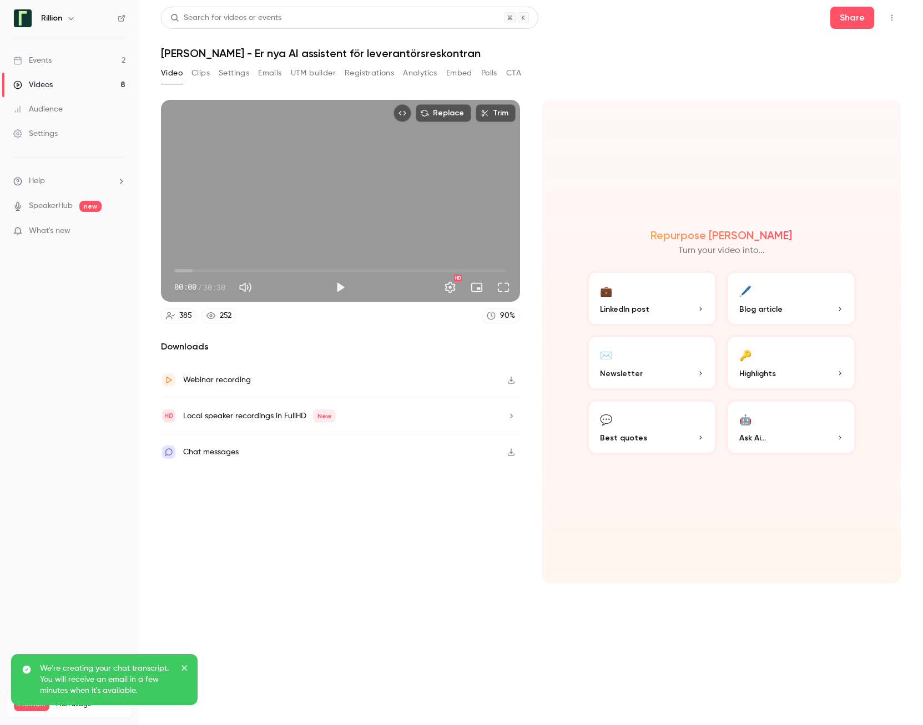
click at [509, 374] on icon "button" at bounding box center [511, 452] width 9 height 8
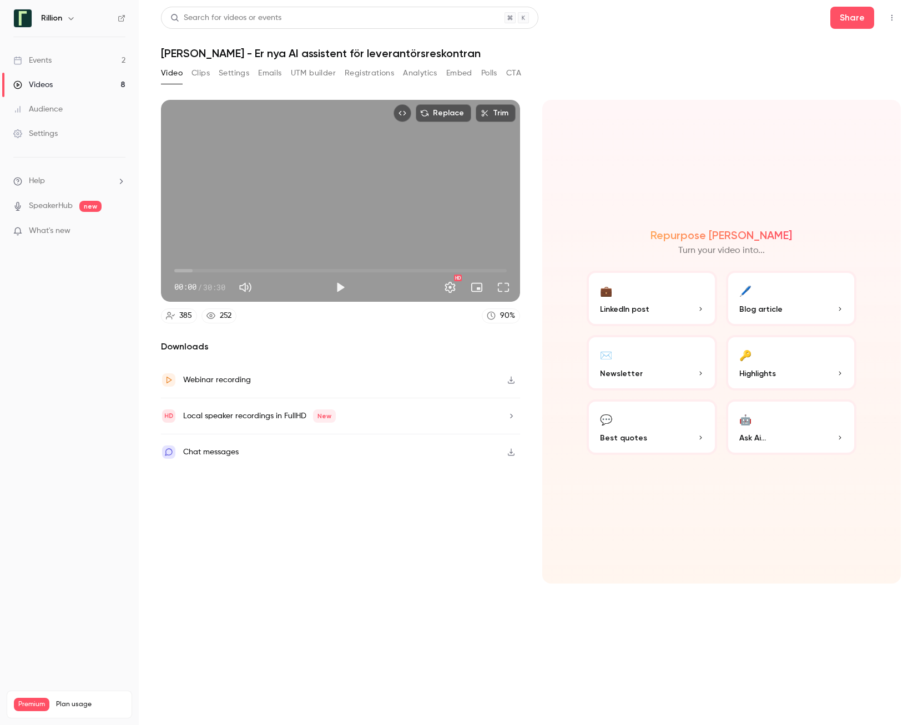
click at [216, 374] on div "Chat messages" at bounding box center [210, 452] width 55 height 13
click at [512, 374] on icon "button" at bounding box center [511, 452] width 9 height 8
